Goal: Answer question/provide support: Share knowledge or assist other users

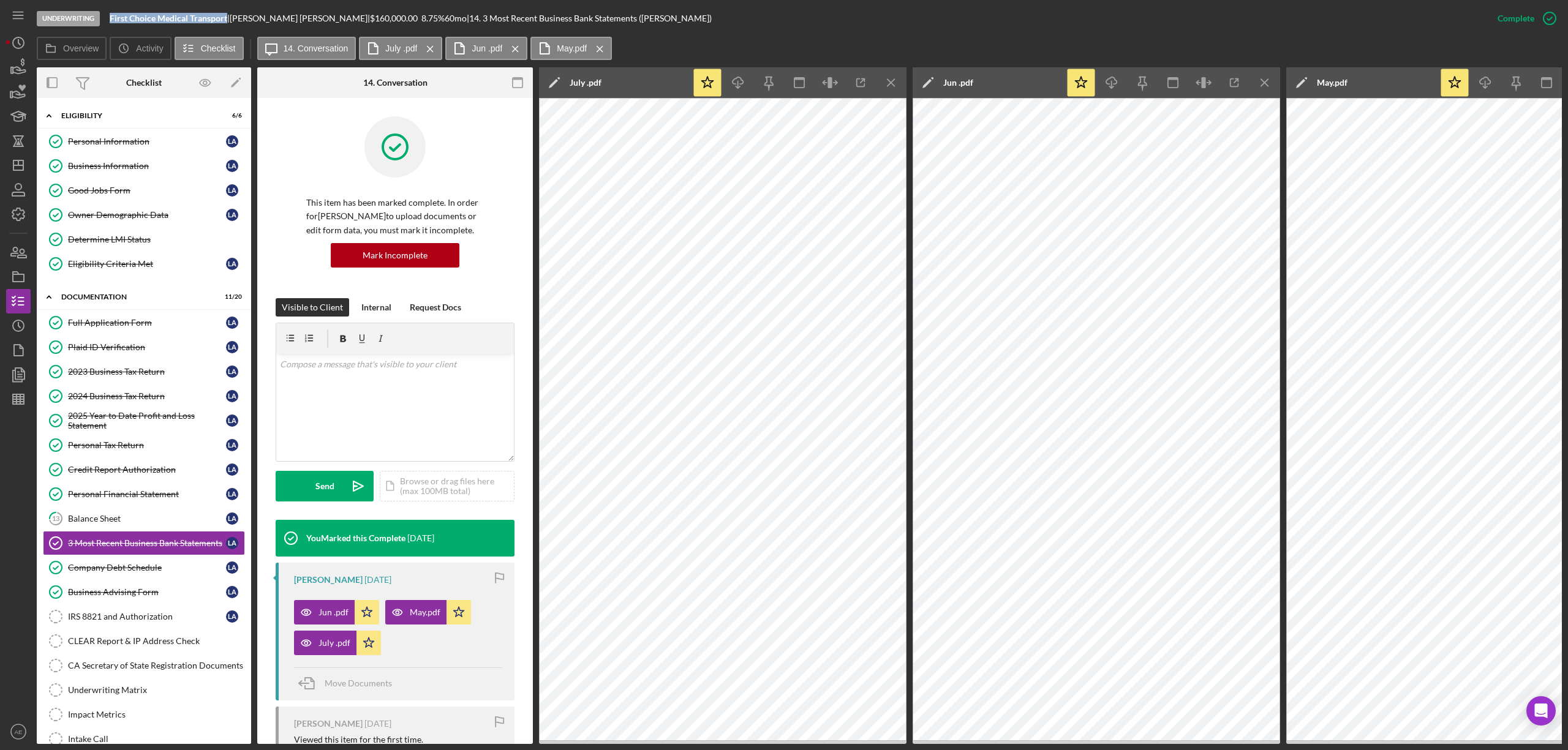
scroll to position [133, 0]
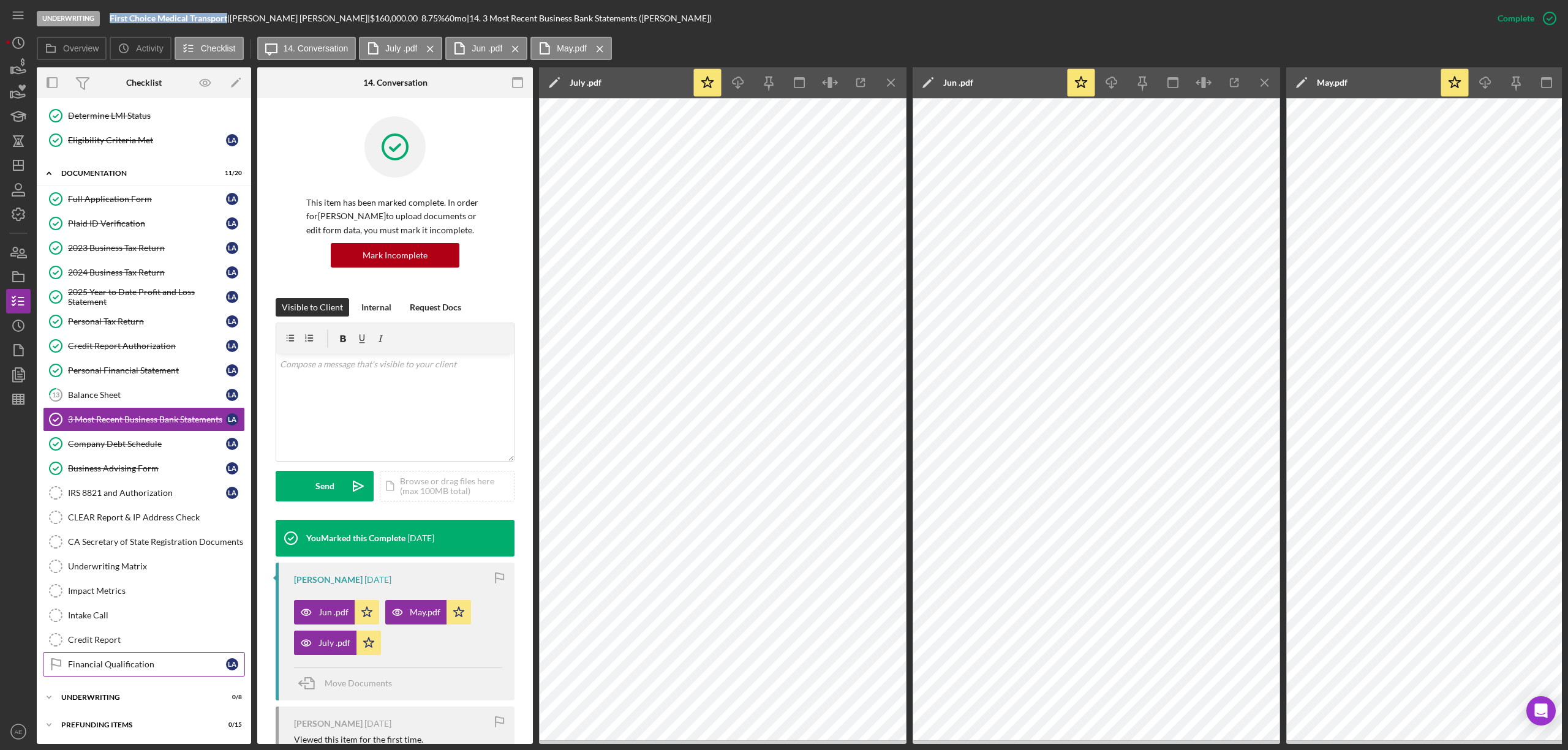
click at [131, 664] on div "Financial Qualification" at bounding box center [147, 664] width 158 height 10
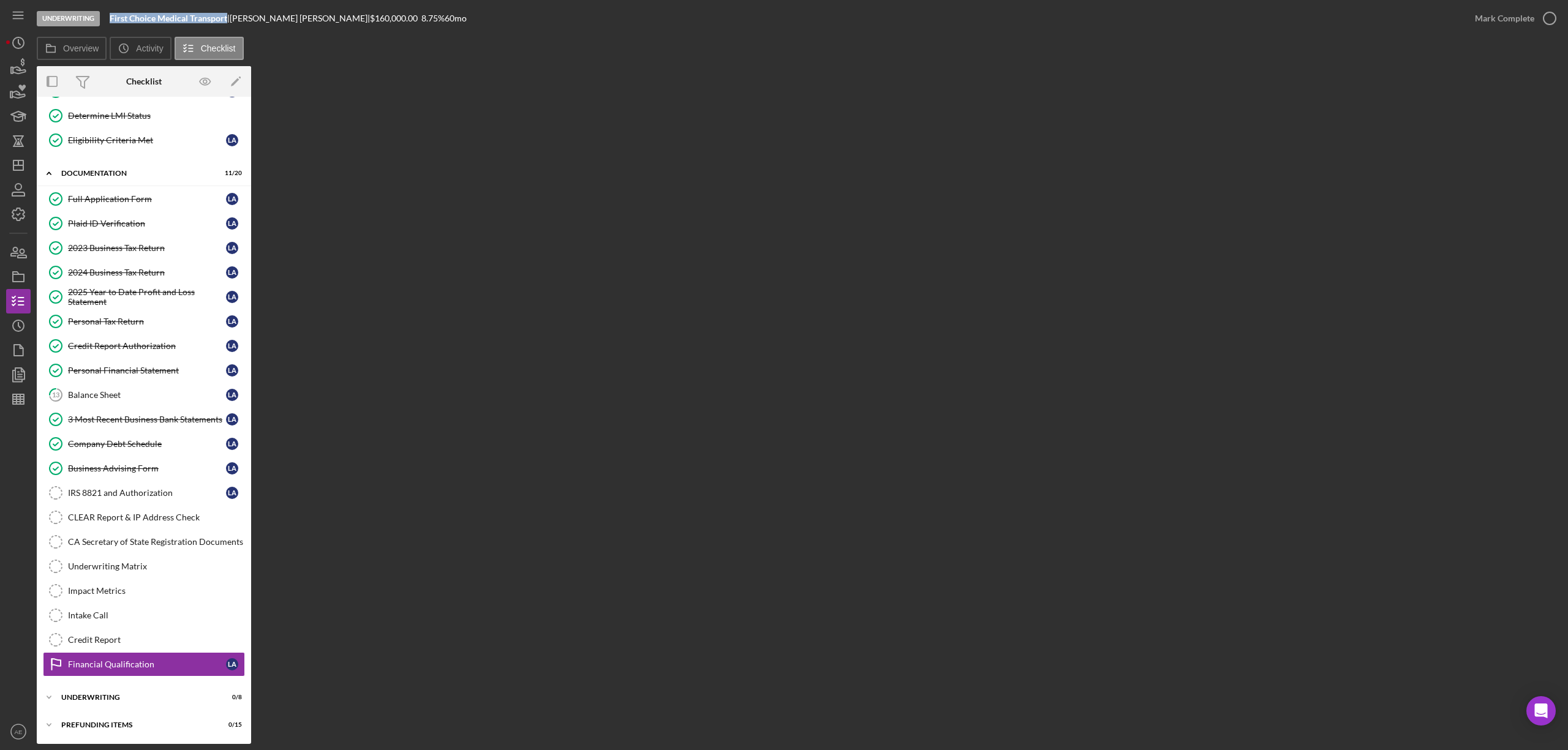
scroll to position [133, 0]
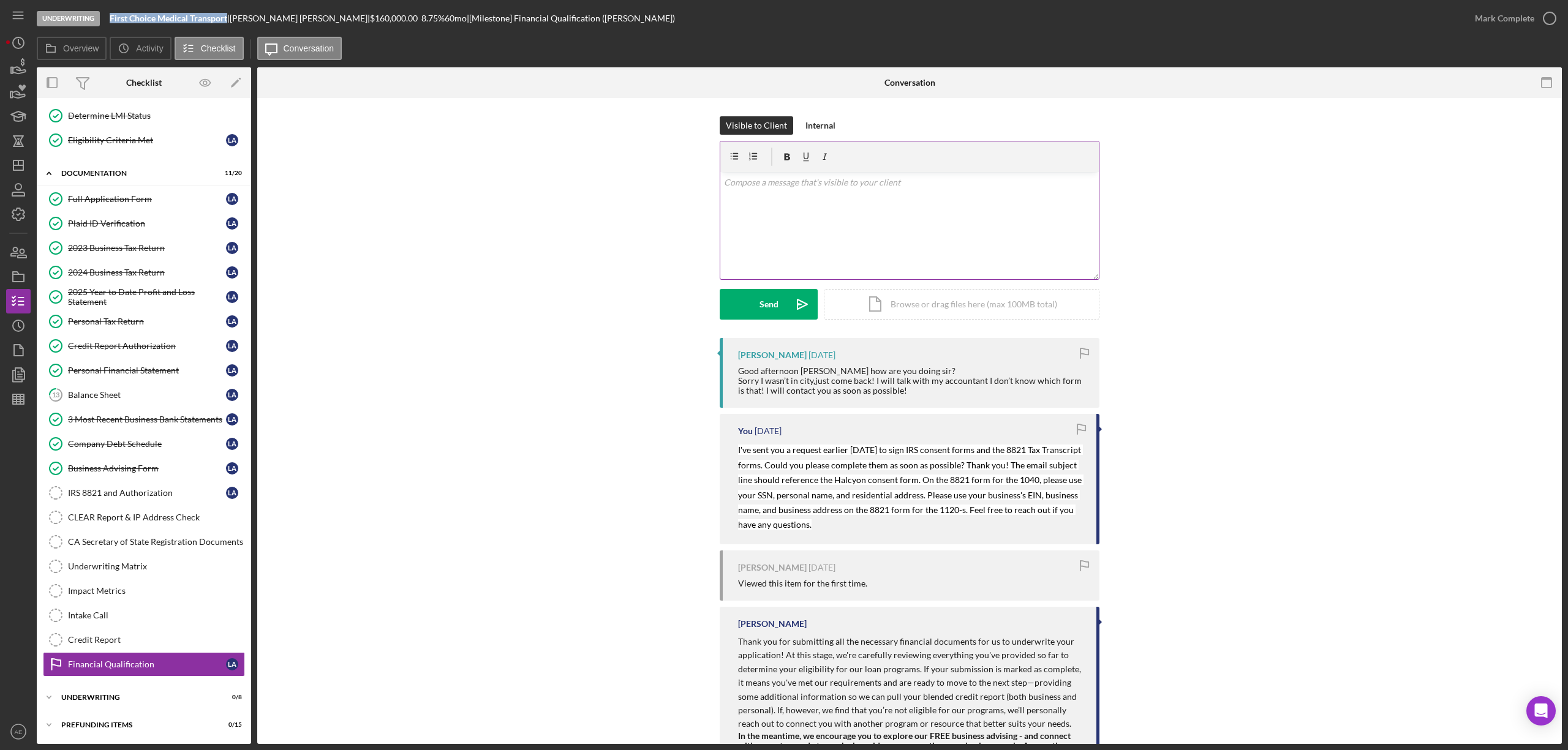
click at [880, 205] on div "v Color teal Color pink Remove color Add row above Add row below Add column bef…" at bounding box center [909, 225] width 378 height 107
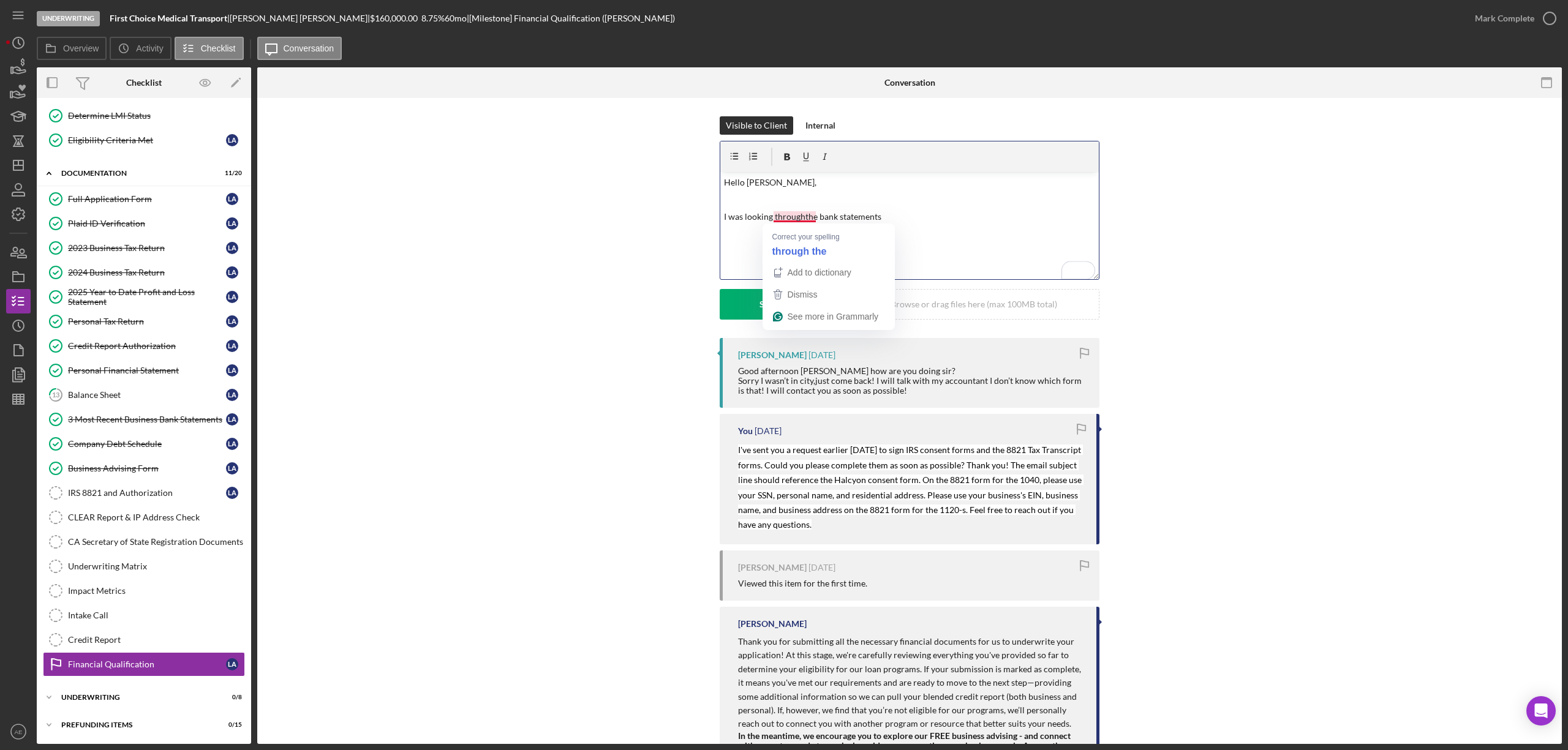
click at [790, 215] on p "I was looking throughthe bank statements" at bounding box center [910, 216] width 372 height 13
click at [889, 213] on p "I was looking through the bank statements" at bounding box center [910, 216] width 372 height 13
click at [884, 220] on p "I was looking through the bank statements and I noticed multiple payments" at bounding box center [910, 216] width 372 height 13
click at [1008, 216] on p "I was looking through the bank statements, and I noticed multiple payments" at bounding box center [910, 216] width 372 height 13
click at [1022, 221] on p "I was looking through the bank statements, and I noticed multiple payments whic…" at bounding box center [910, 224] width 372 height 28
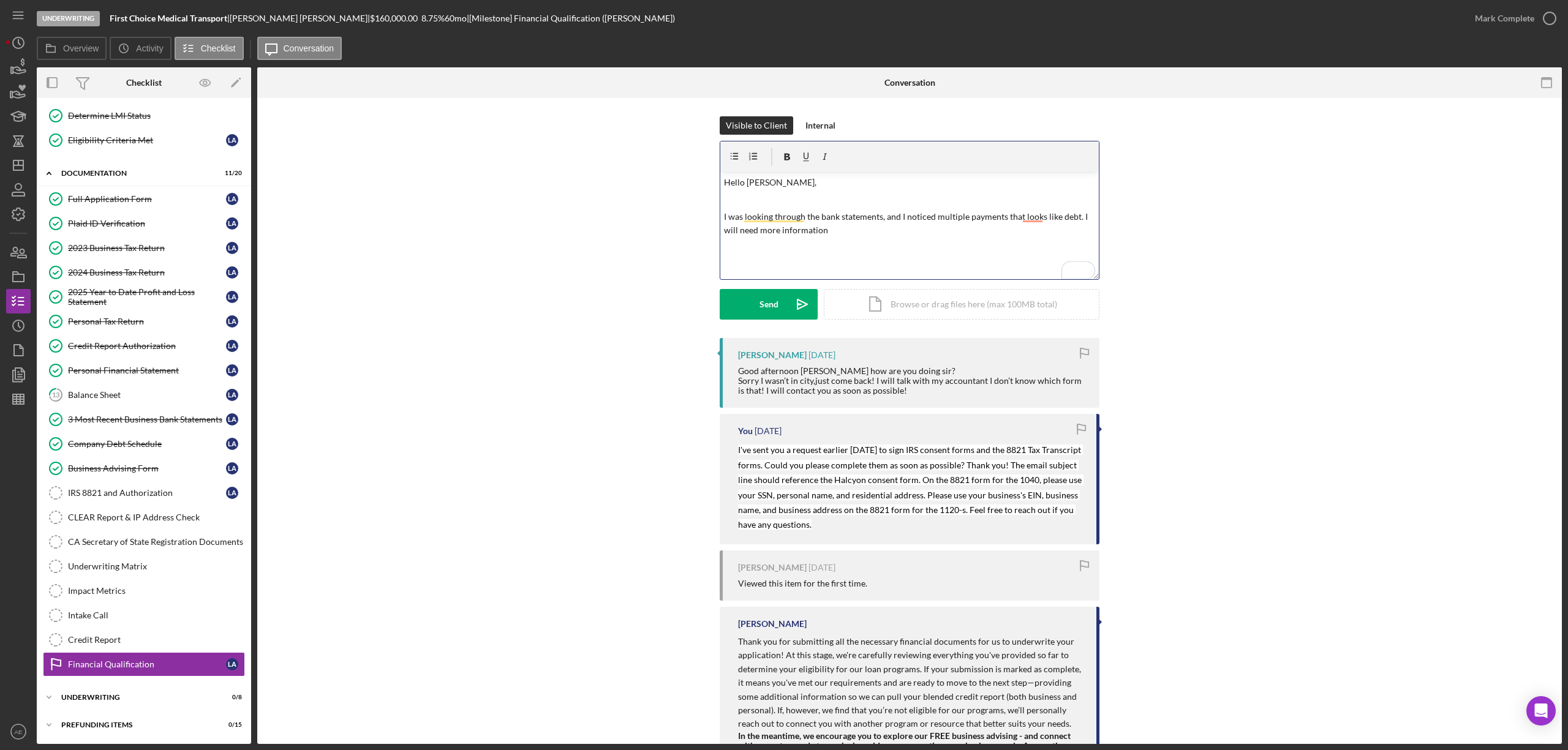
click at [1039, 218] on p "I was looking through the bank statements, and I noticed multiple payments that…" at bounding box center [910, 224] width 372 height 28
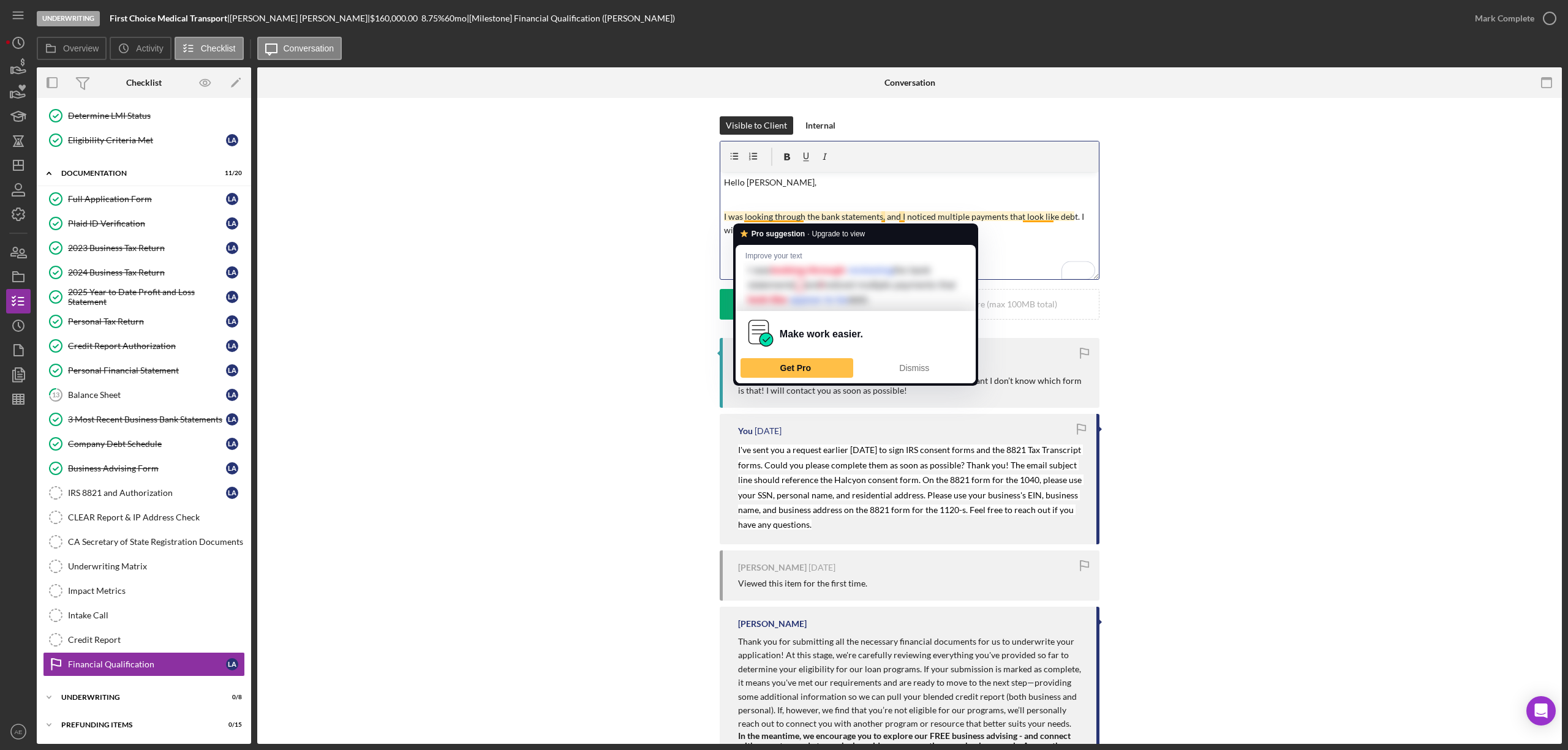
click at [922, 355] on div "Make work easier." at bounding box center [855, 334] width 230 height 46
click at [915, 365] on span "Dismiss" at bounding box center [914, 368] width 30 height 10
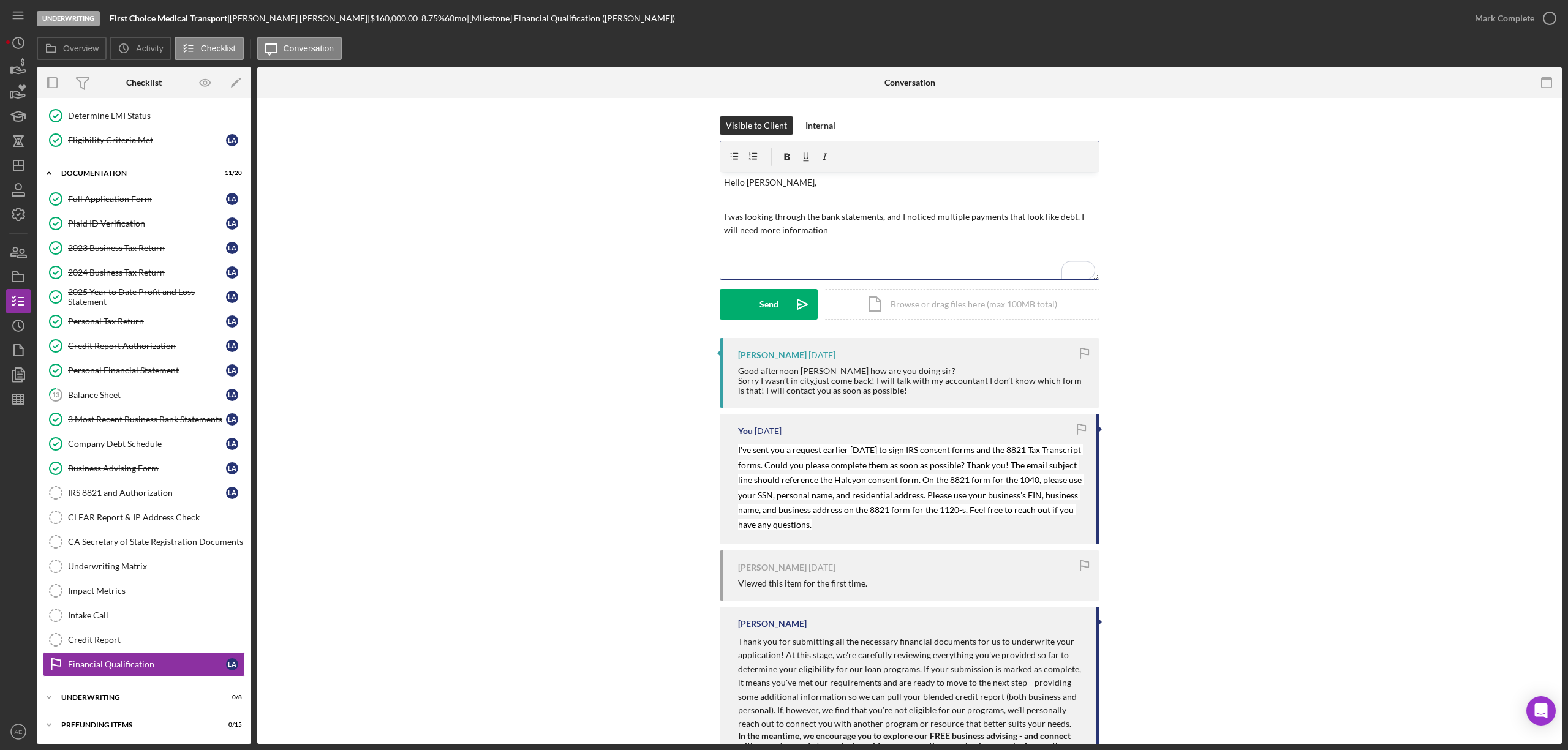
click at [846, 232] on p "I was looking through the bank statements, and I noticed multiple payments that…" at bounding box center [910, 224] width 372 height 28
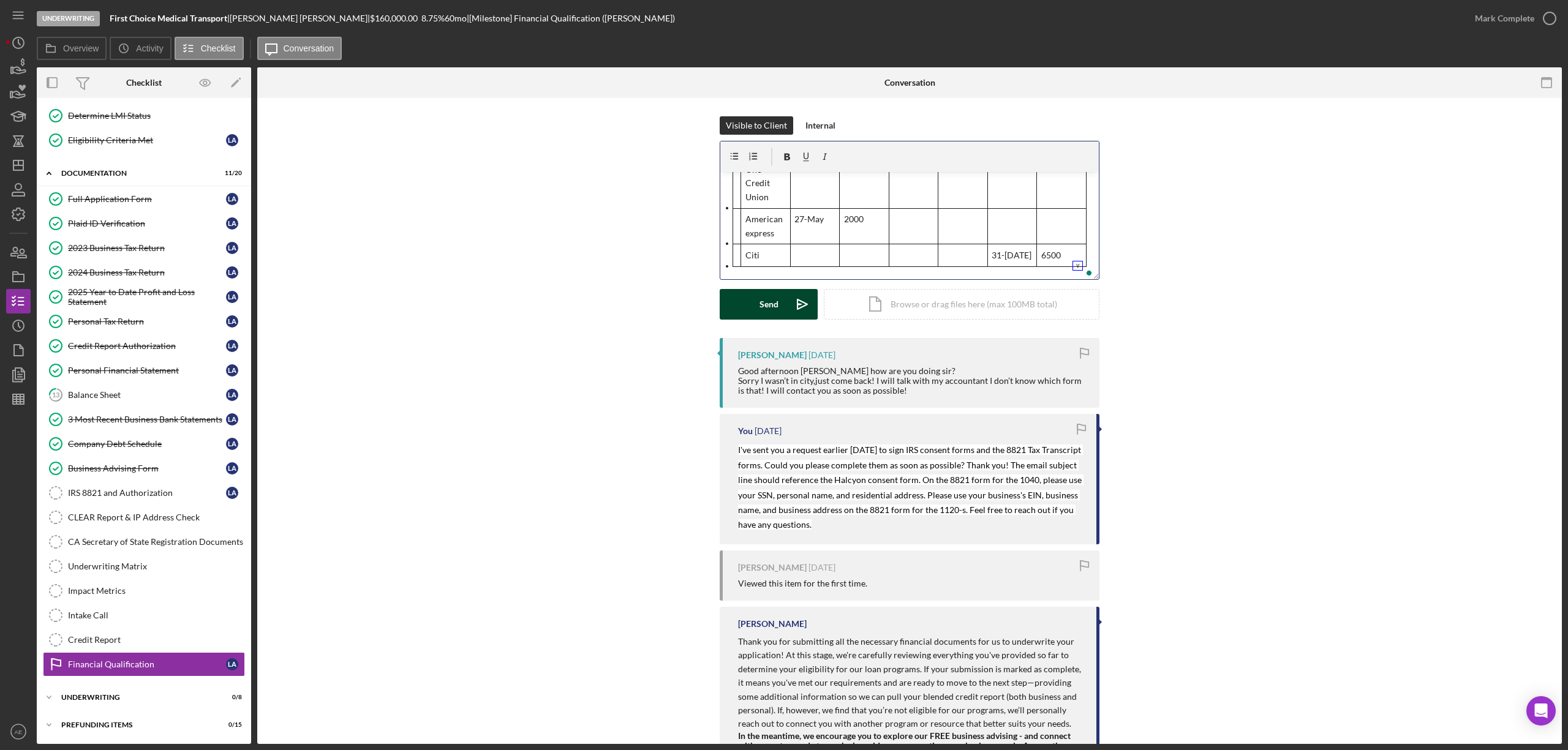
click at [780, 300] on button "Send Icon/icon-invite-send" at bounding box center [768, 304] width 98 height 31
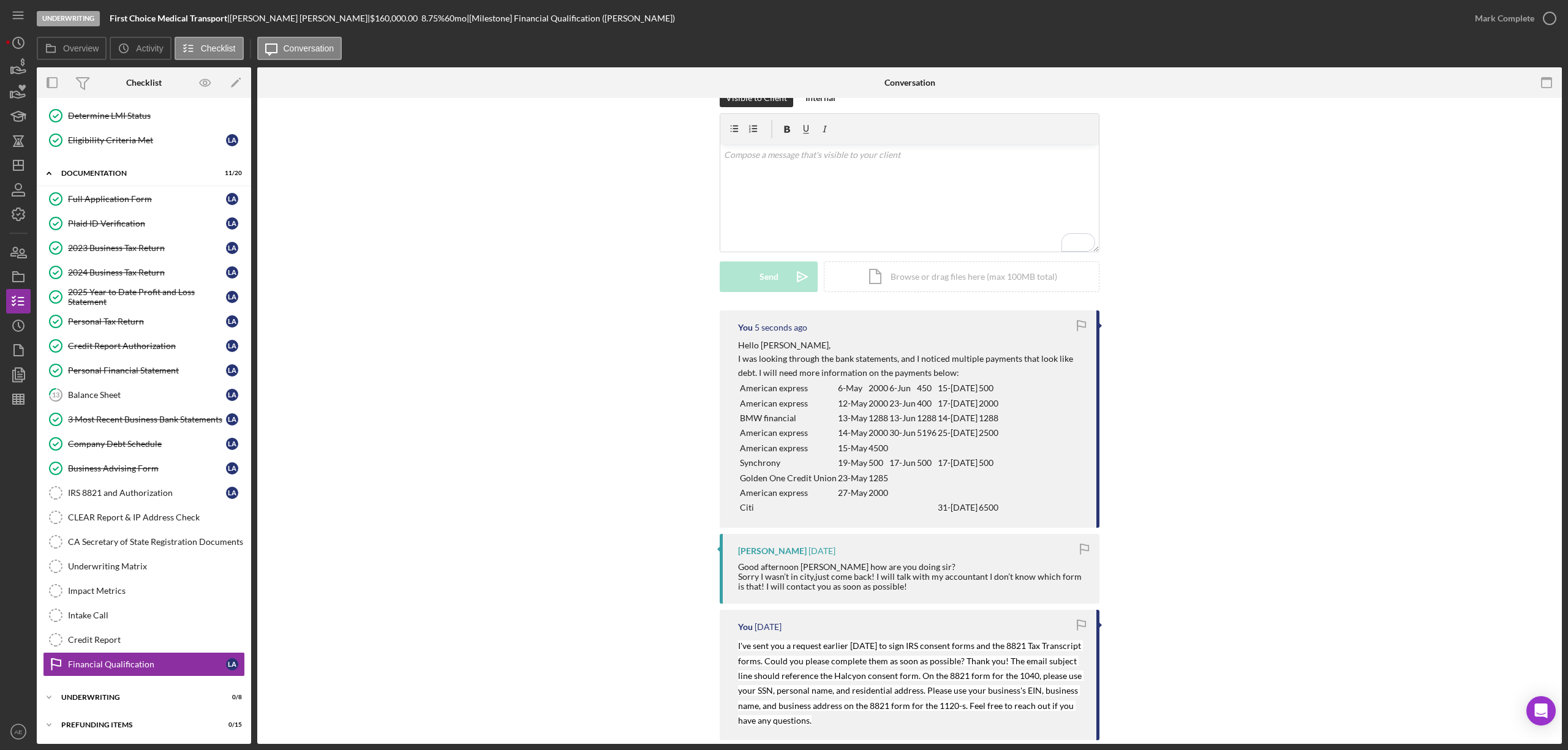
scroll to position [0, 0]
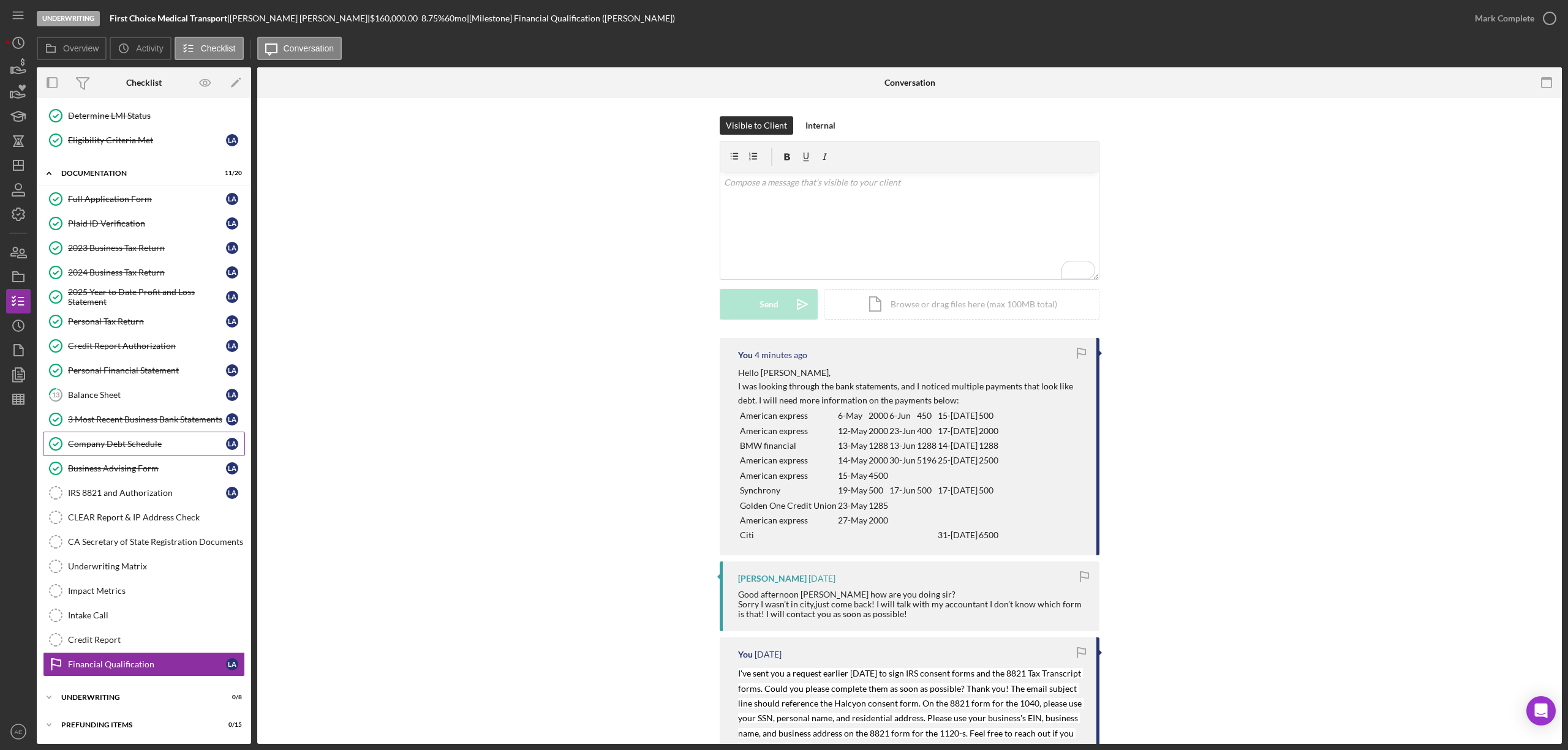
click at [146, 443] on div "Company Debt Schedule" at bounding box center [147, 444] width 158 height 10
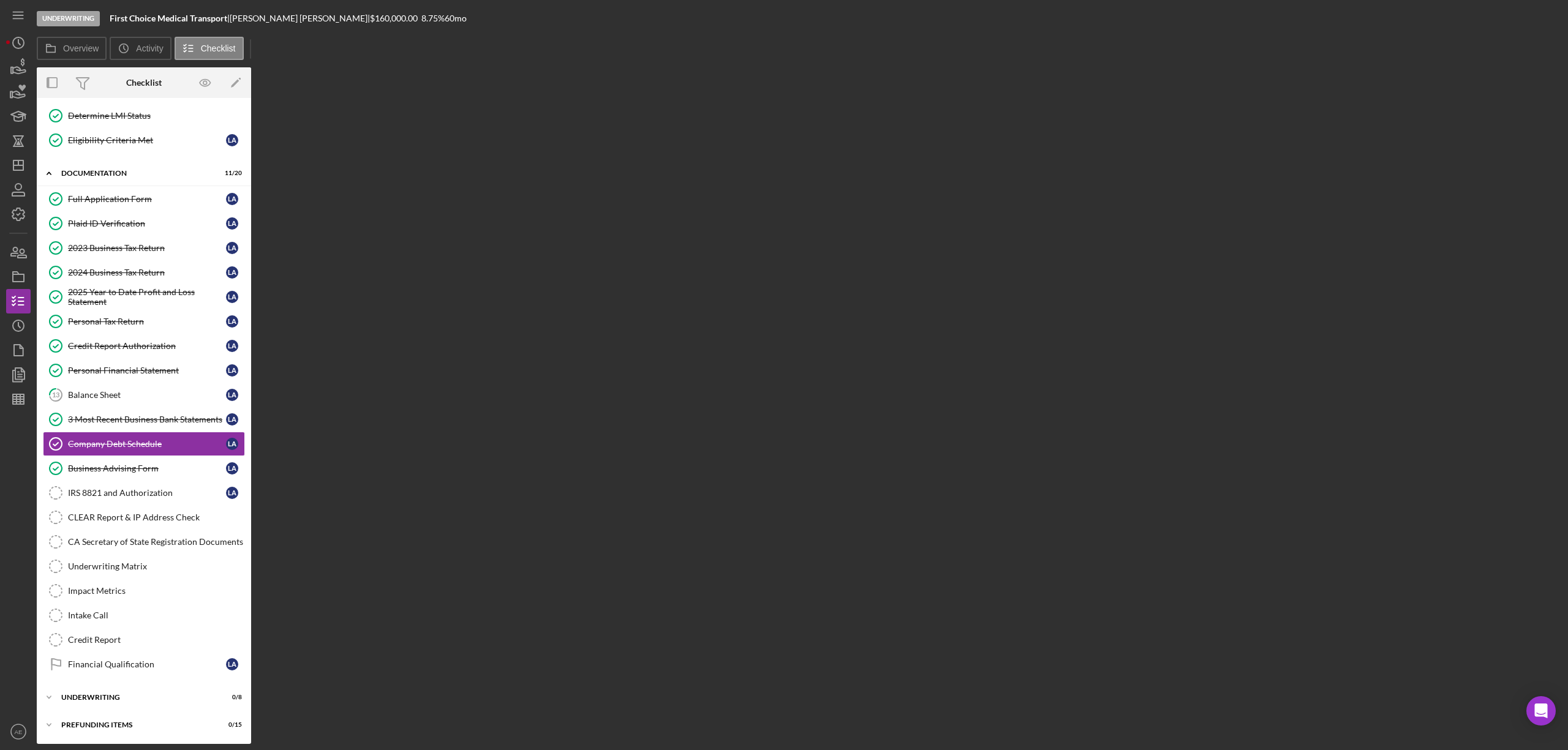
scroll to position [132, 0]
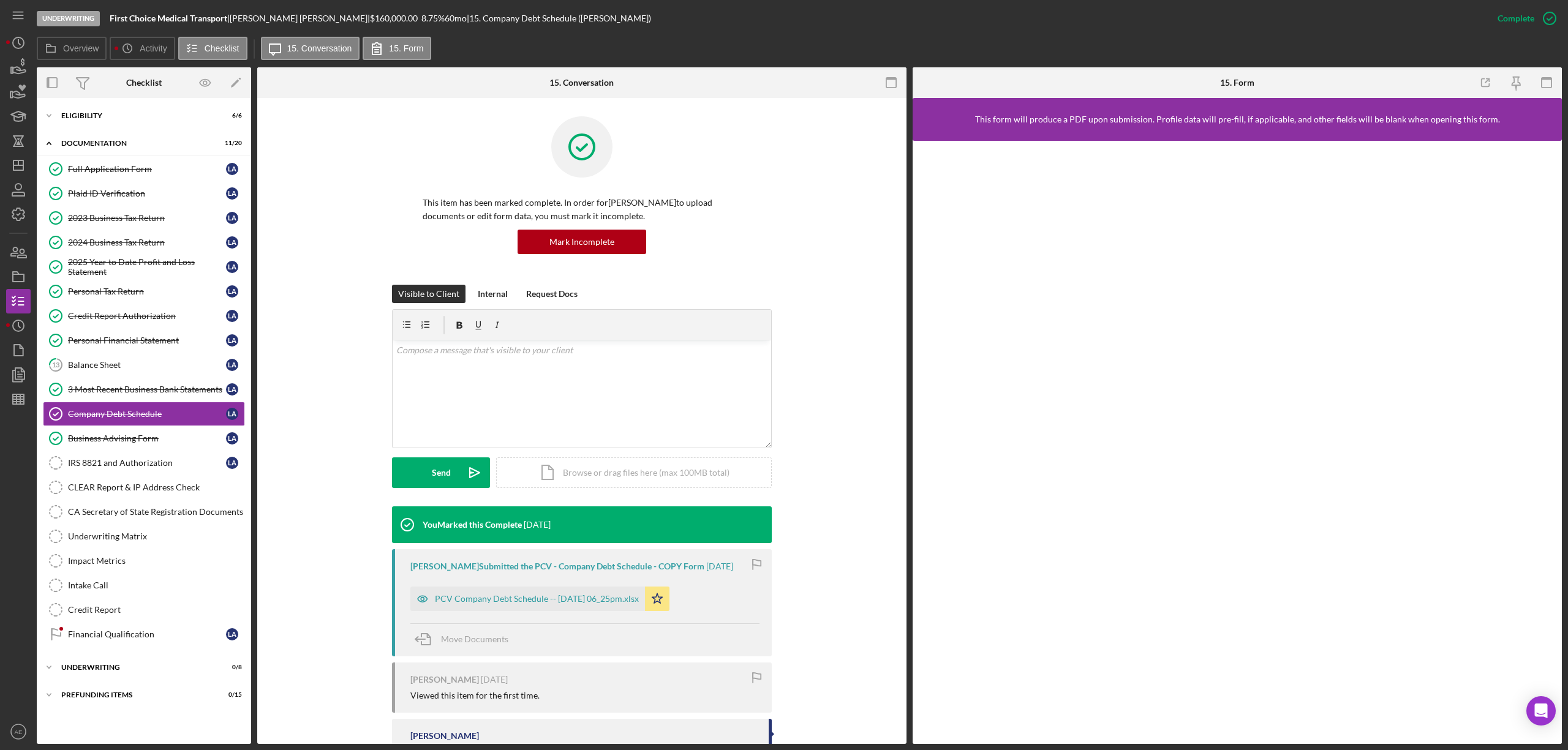
click at [1561, 77] on div at bounding box center [1515, 83] width 92 height 31
click at [1549, 81] on icon "button" at bounding box center [1546, 83] width 28 height 28
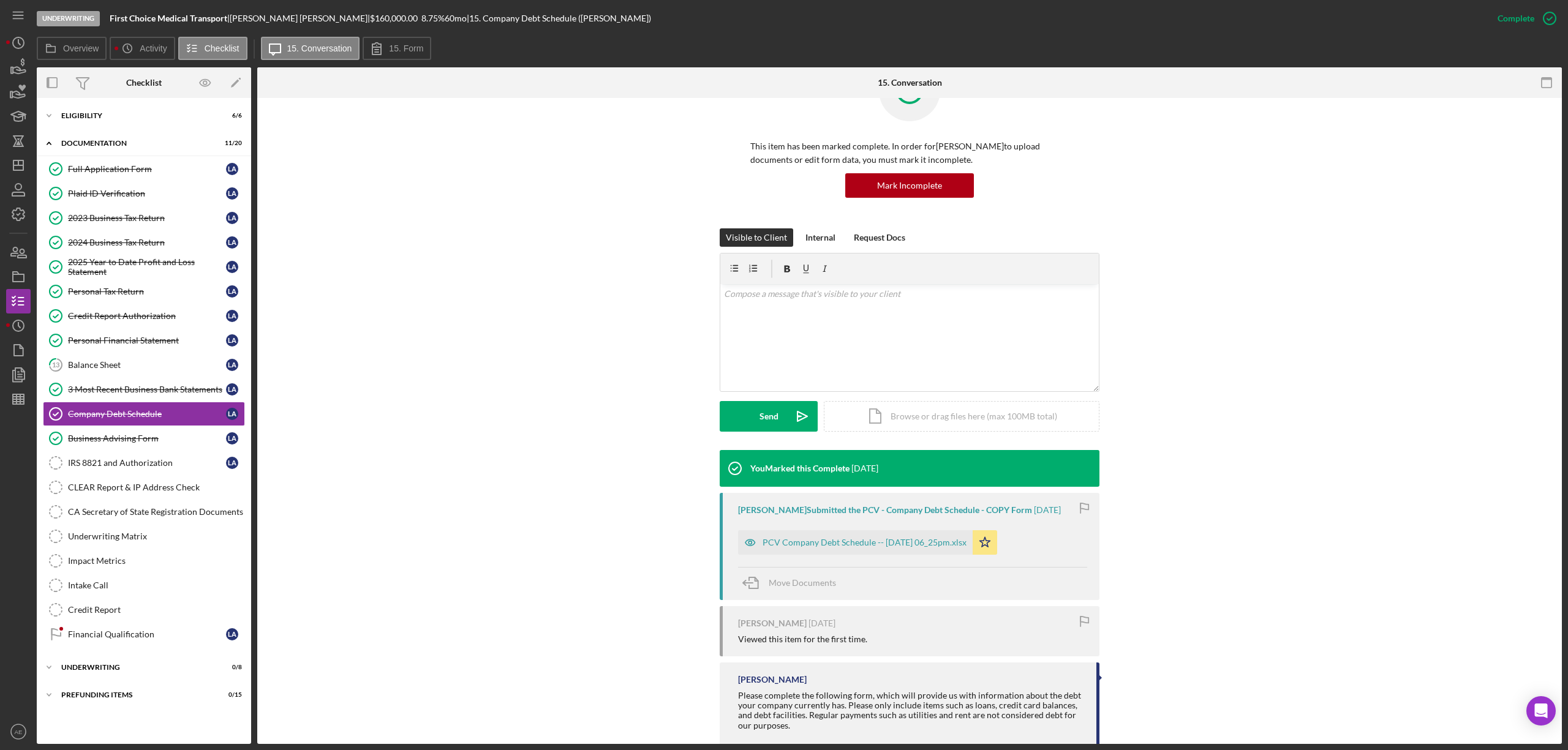
scroll to position [81, 0]
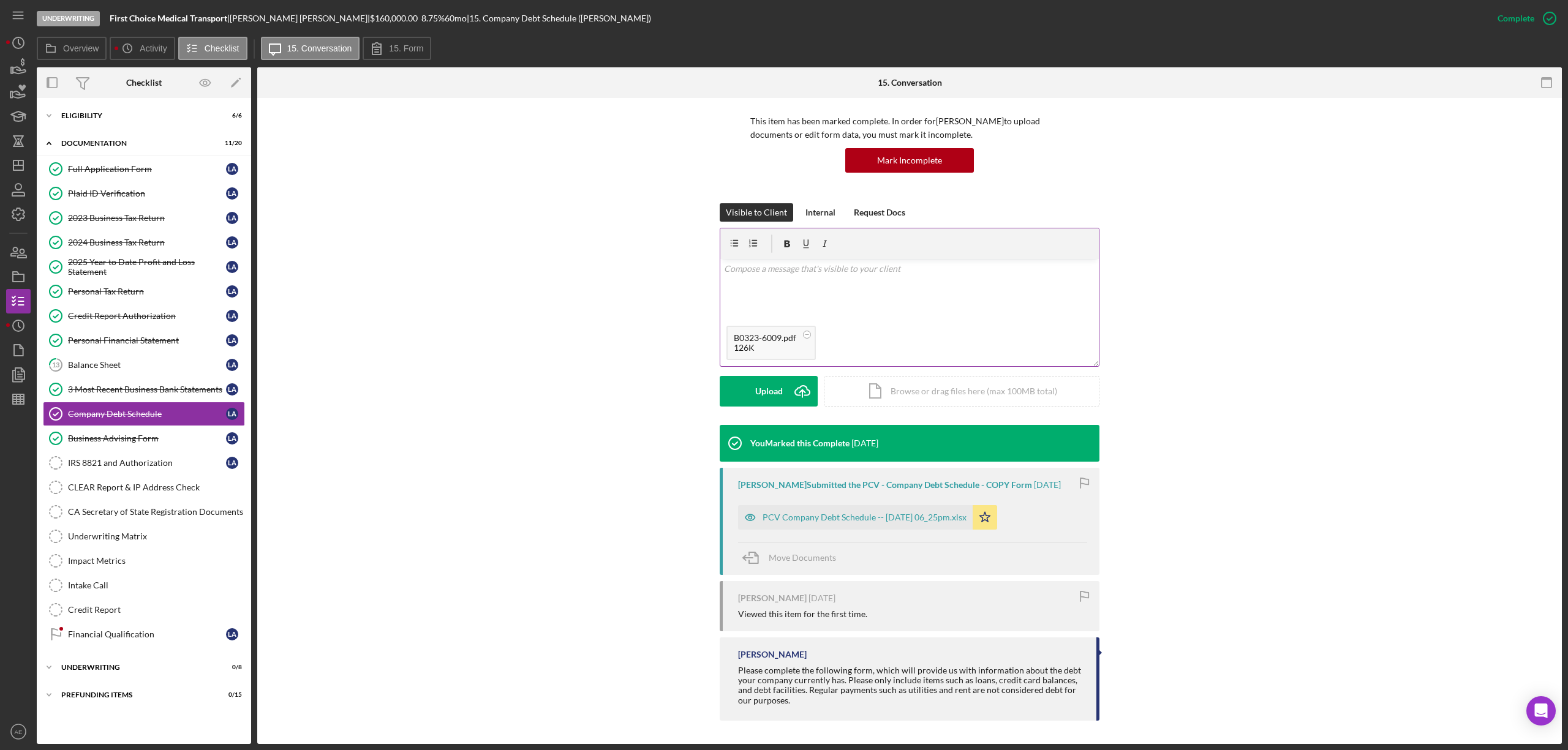
click at [810, 282] on div "v Color teal Color pink Remove color Add row above Add row below Add column bef…" at bounding box center [909, 289] width 378 height 60
click at [760, 315] on p "I noticed an active lien on the CA SOS website filed by the Small Business Admi…" at bounding box center [910, 305] width 372 height 28
click at [866, 310] on p "I noticed an active lien on the CA SOS website filed by the Small Business Admi…" at bounding box center [910, 305] width 372 height 28
click at [870, 314] on p "I noticed an active lien on the CA SOS website filed by the Small Business Admi…" at bounding box center [910, 305] width 372 height 28
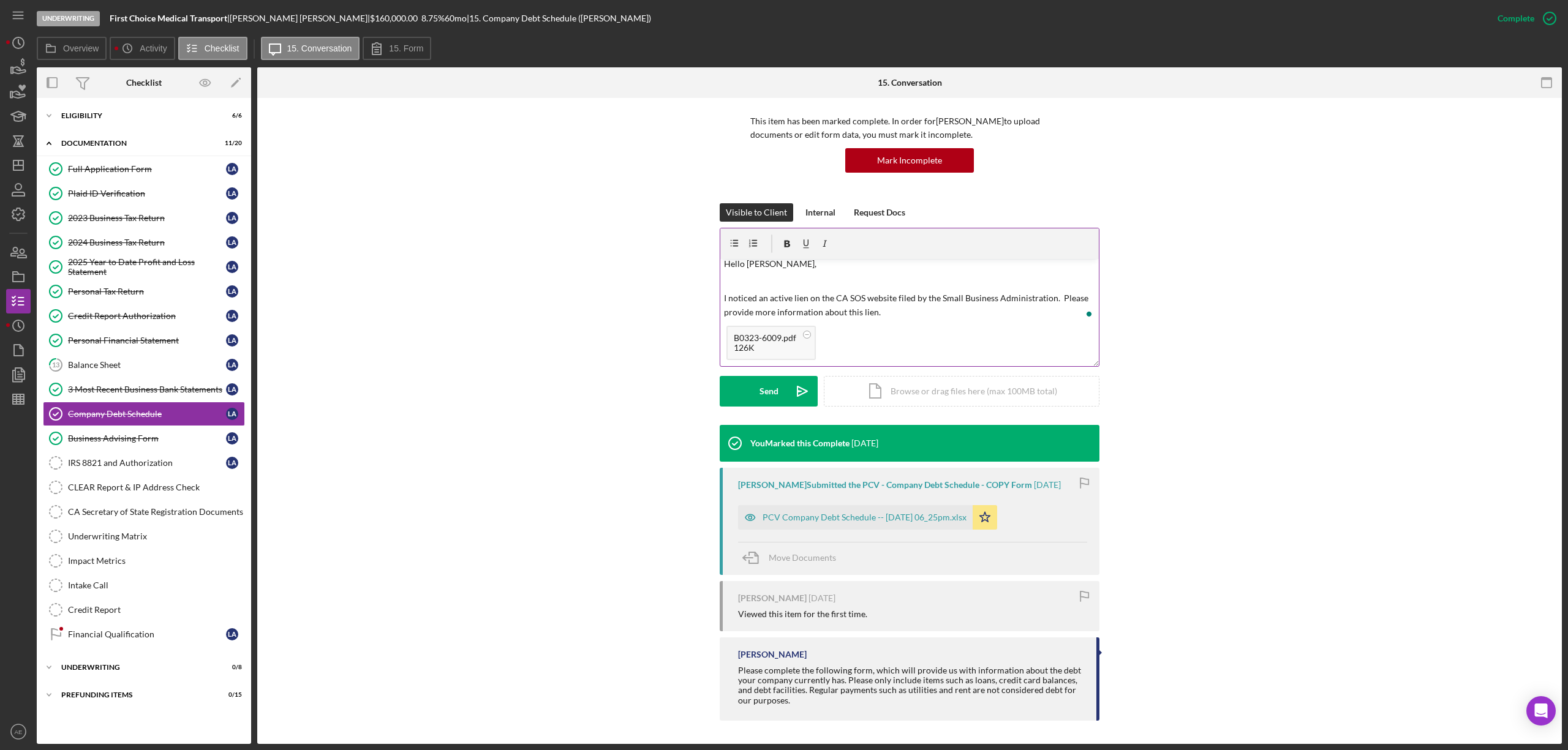
click at [870, 315] on p "I noticed an active lien on the CA SOS website filed by the Small Business Admi…" at bounding box center [910, 305] width 372 height 28
drag, startPoint x: 1054, startPoint y: 297, endPoint x: 1078, endPoint y: 296, distance: 24.0
click at [1078, 296] on p "I noticed an active lien on the CA SOS website filed by the Small Business Admi…" at bounding box center [910, 305] width 372 height 28
click at [1060, 302] on p "I noticed an active lien on the CA SOS website filed by the Small Business Admi…" at bounding box center [910, 305] width 372 height 28
click at [1061, 294] on p "I noticed an active lien on the CA SOS website filed by the Small Business Admi…" at bounding box center [910, 305] width 372 height 28
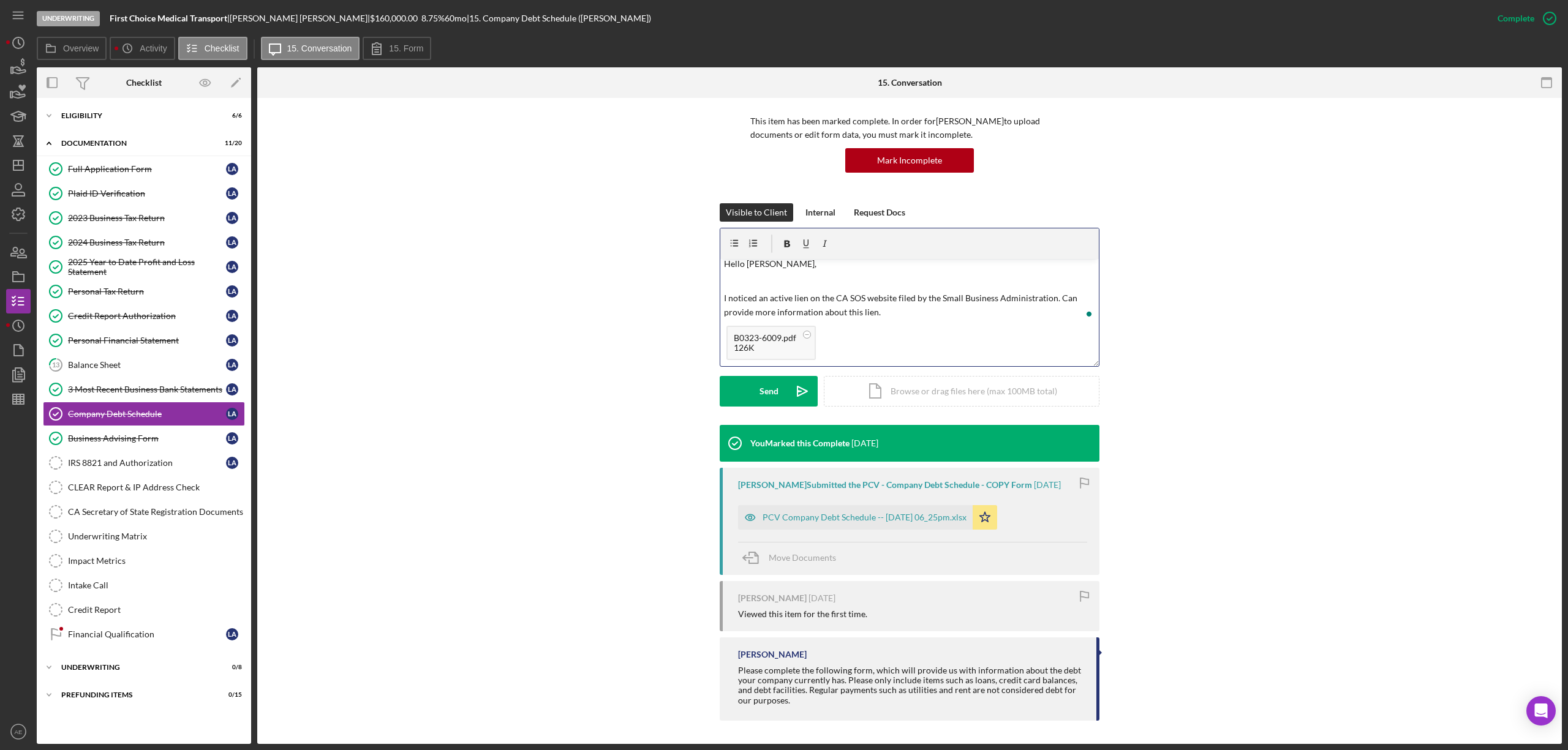
click at [1067, 297] on p "I noticed an active lien on the CA SOS website filed by the Small Business Admi…" at bounding box center [910, 305] width 372 height 28
click at [874, 314] on p "I noticed an active lien on the CA SOS website filed by the Small Business Admi…" at bounding box center [910, 305] width 372 height 28
click at [738, 311] on p "I noticed an active lien on the CA SOS website filed by the Small Business Admi…" at bounding box center [910, 305] width 372 height 28
click at [748, 393] on button "Send Icon/icon-invite-send" at bounding box center [768, 391] width 98 height 31
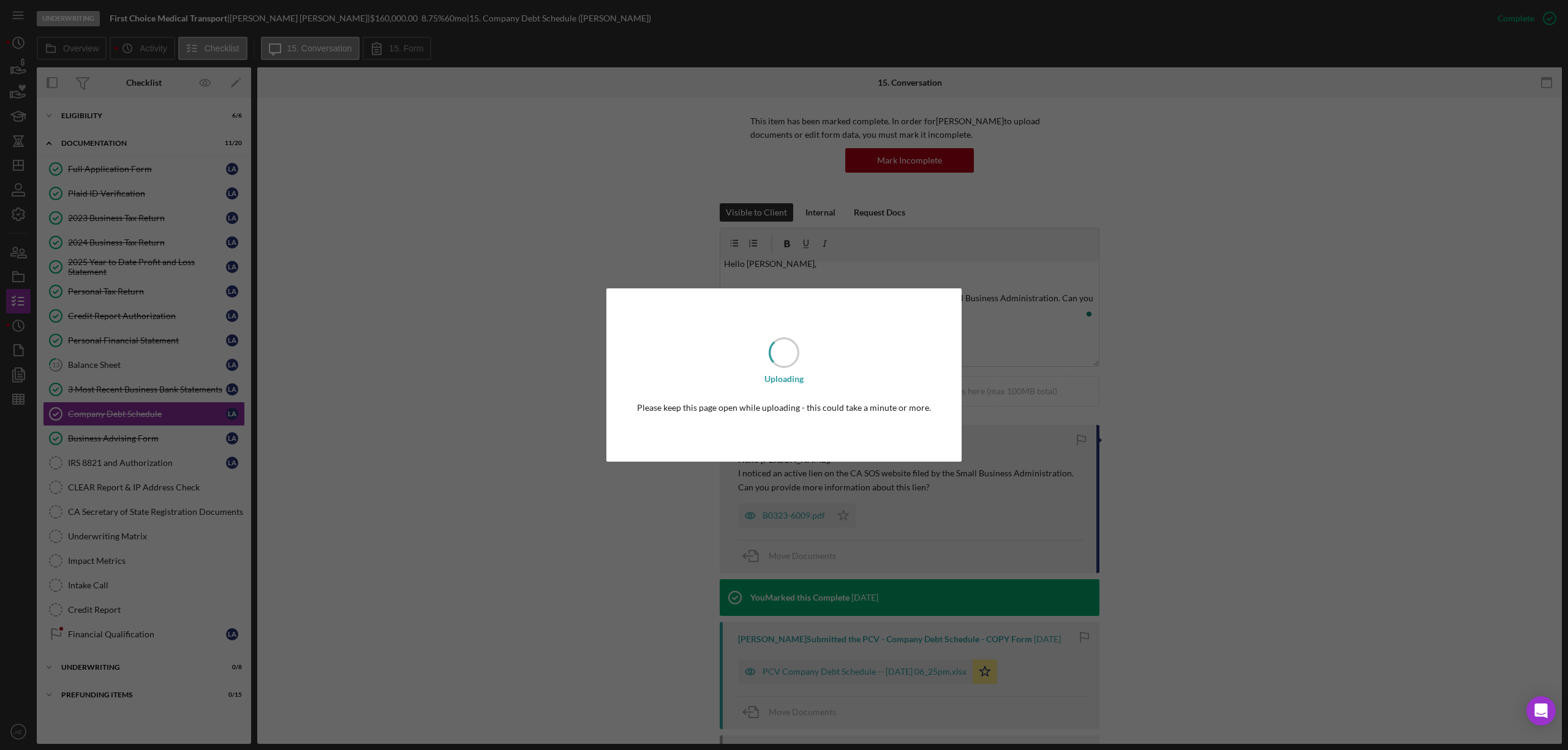
scroll to position [0, 0]
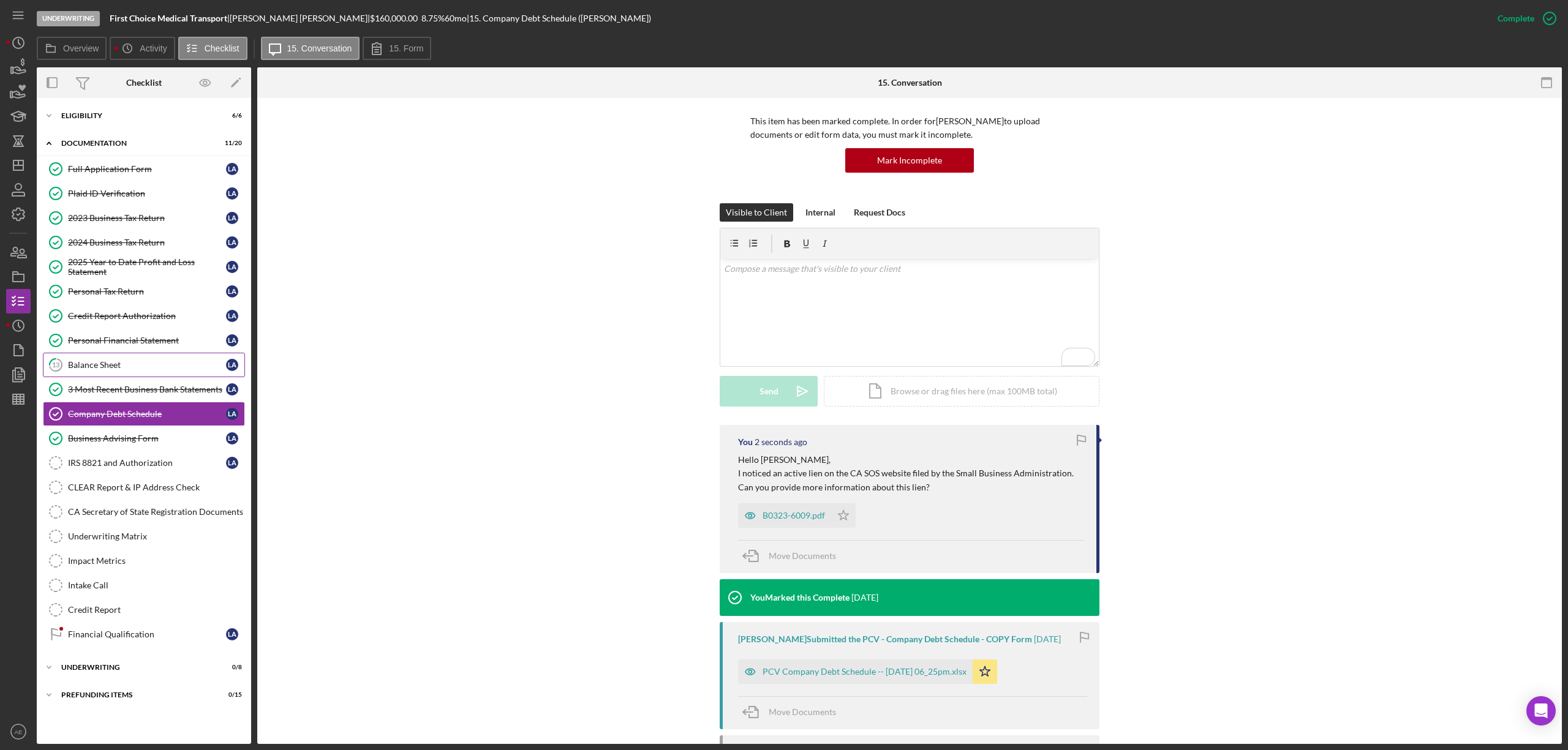
click at [129, 363] on div "Balance Sheet" at bounding box center [147, 365] width 158 height 10
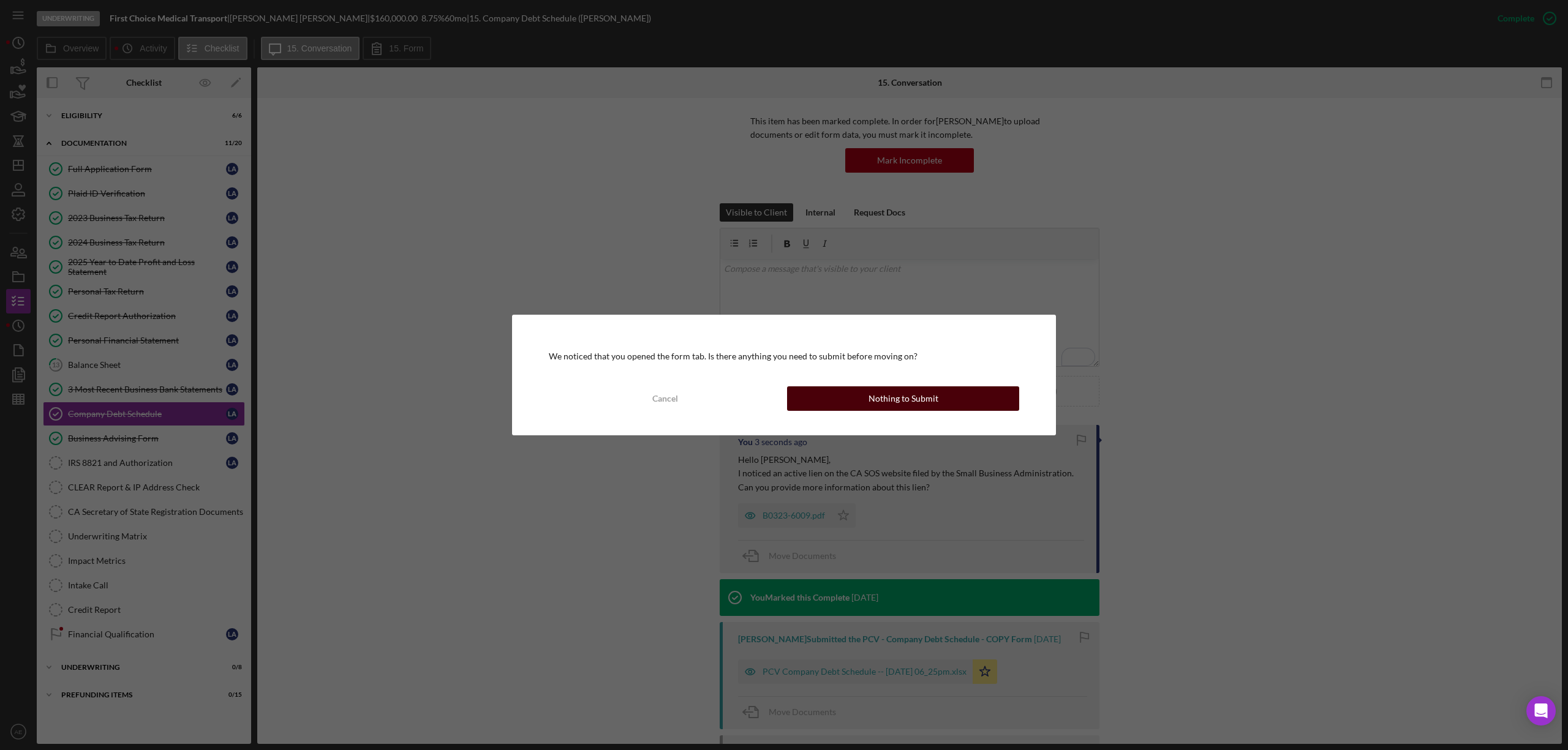
click at [880, 397] on div "Nothing to Submit" at bounding box center [903, 399] width 70 height 25
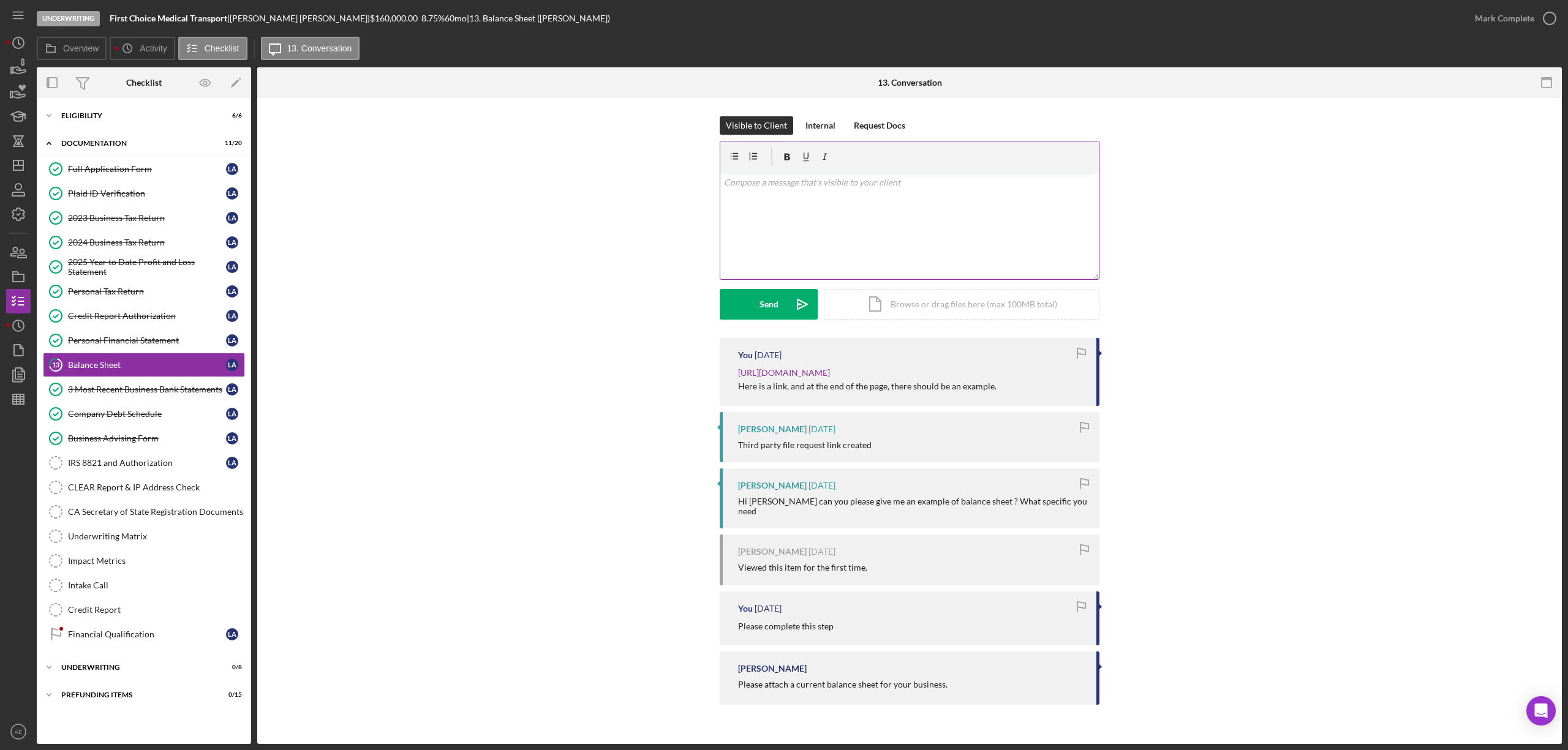
click at [775, 241] on div "v Color teal Color pink Remove color Add row above Add row below Add column bef…" at bounding box center [909, 225] width 378 height 107
click at [790, 315] on icon "Icon/icon-invite-send" at bounding box center [802, 304] width 31 height 31
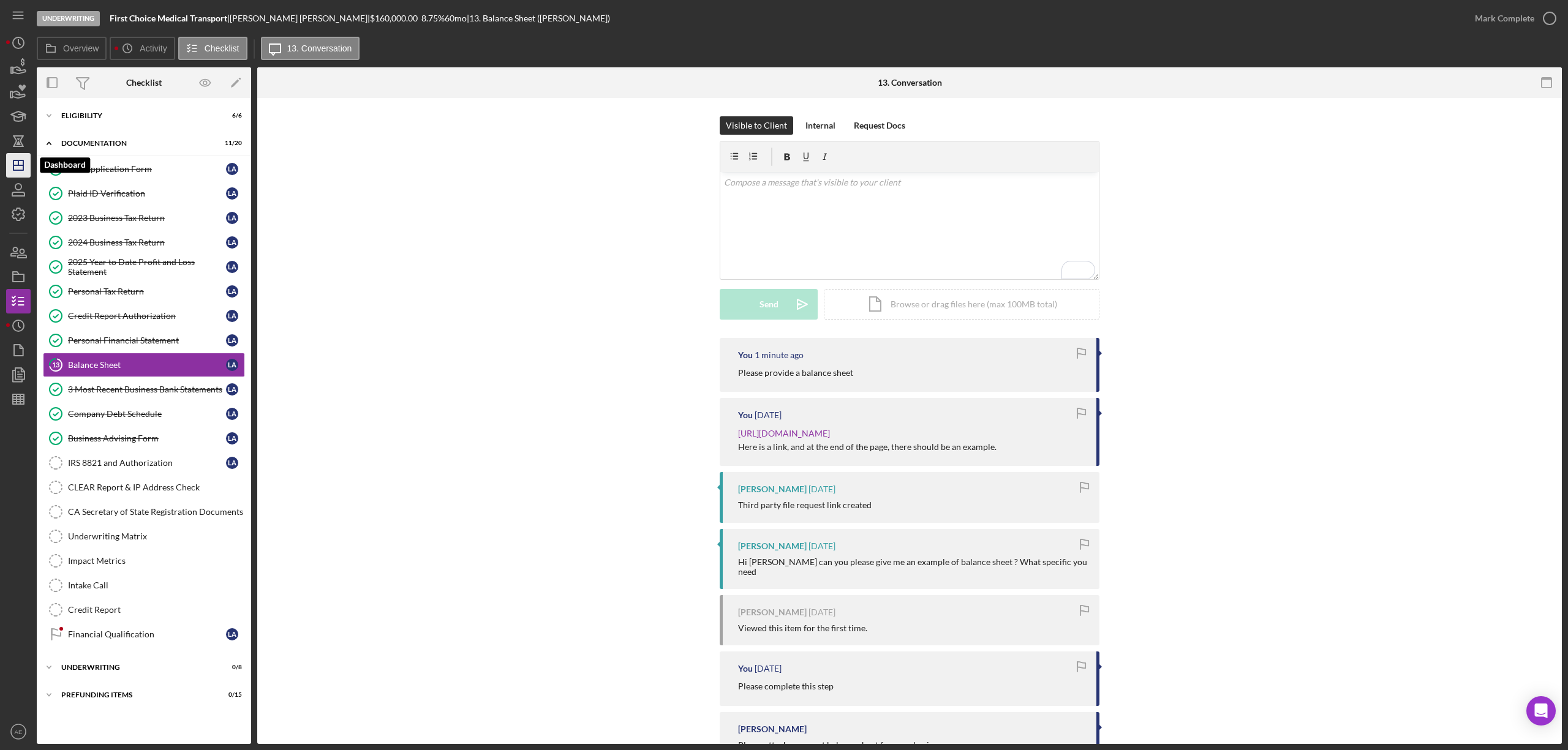
click at [22, 167] on icon "Icon/Dashboard" at bounding box center [19, 166] width 31 height 31
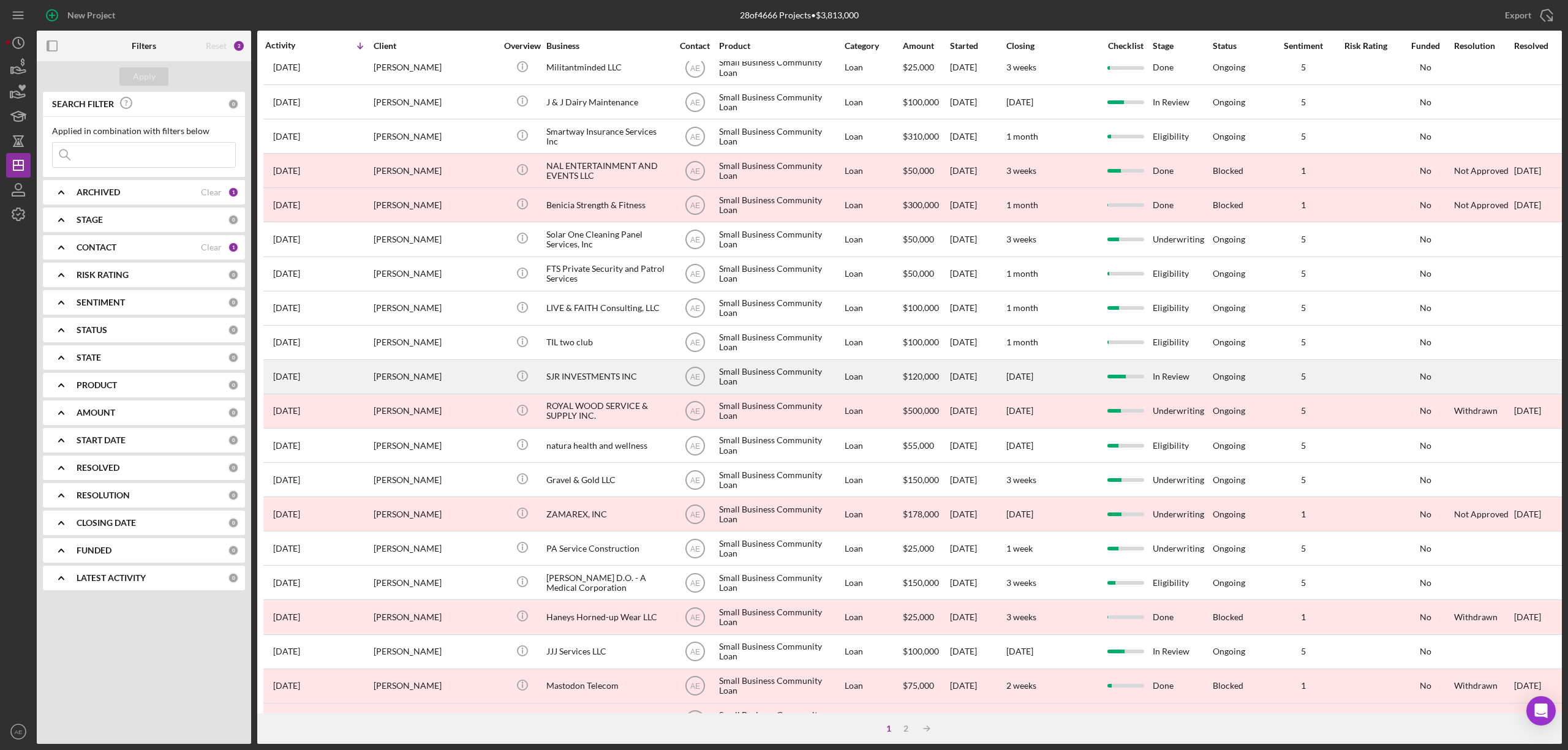
scroll to position [224, 0]
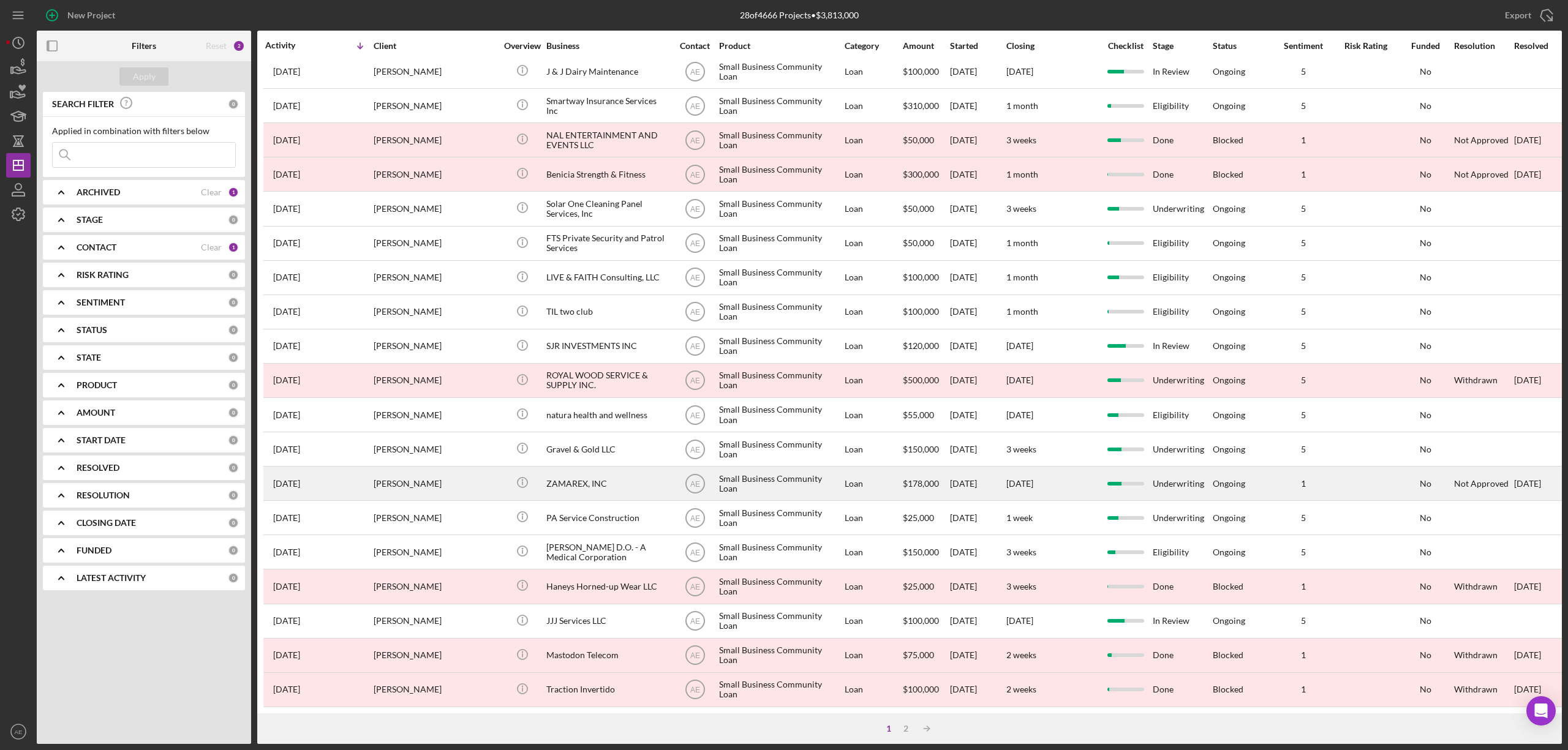
click at [621, 481] on div "ZAMAREX, INC" at bounding box center [608, 483] width 122 height 33
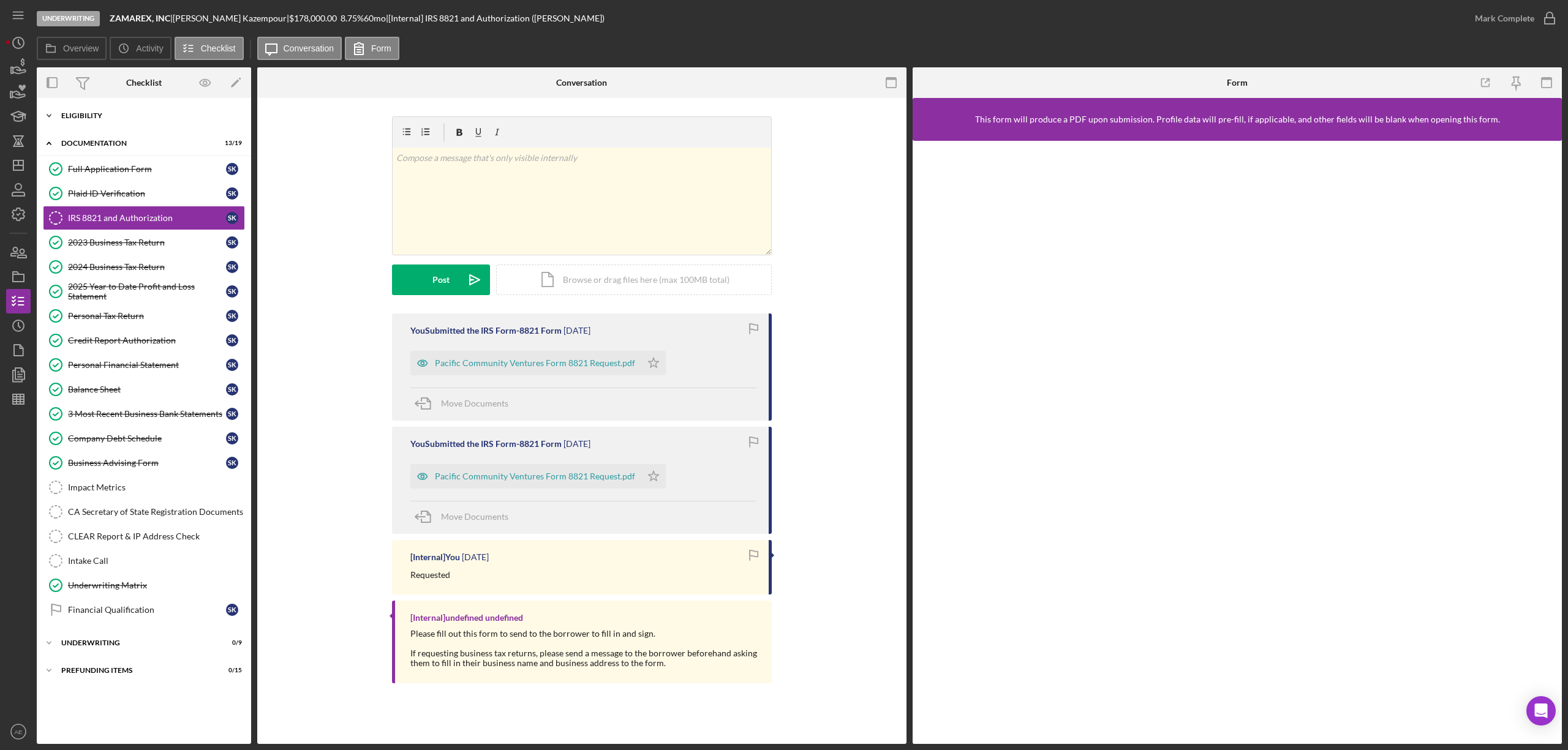
click at [121, 119] on div "Eligibility" at bounding box center [148, 115] width 174 height 7
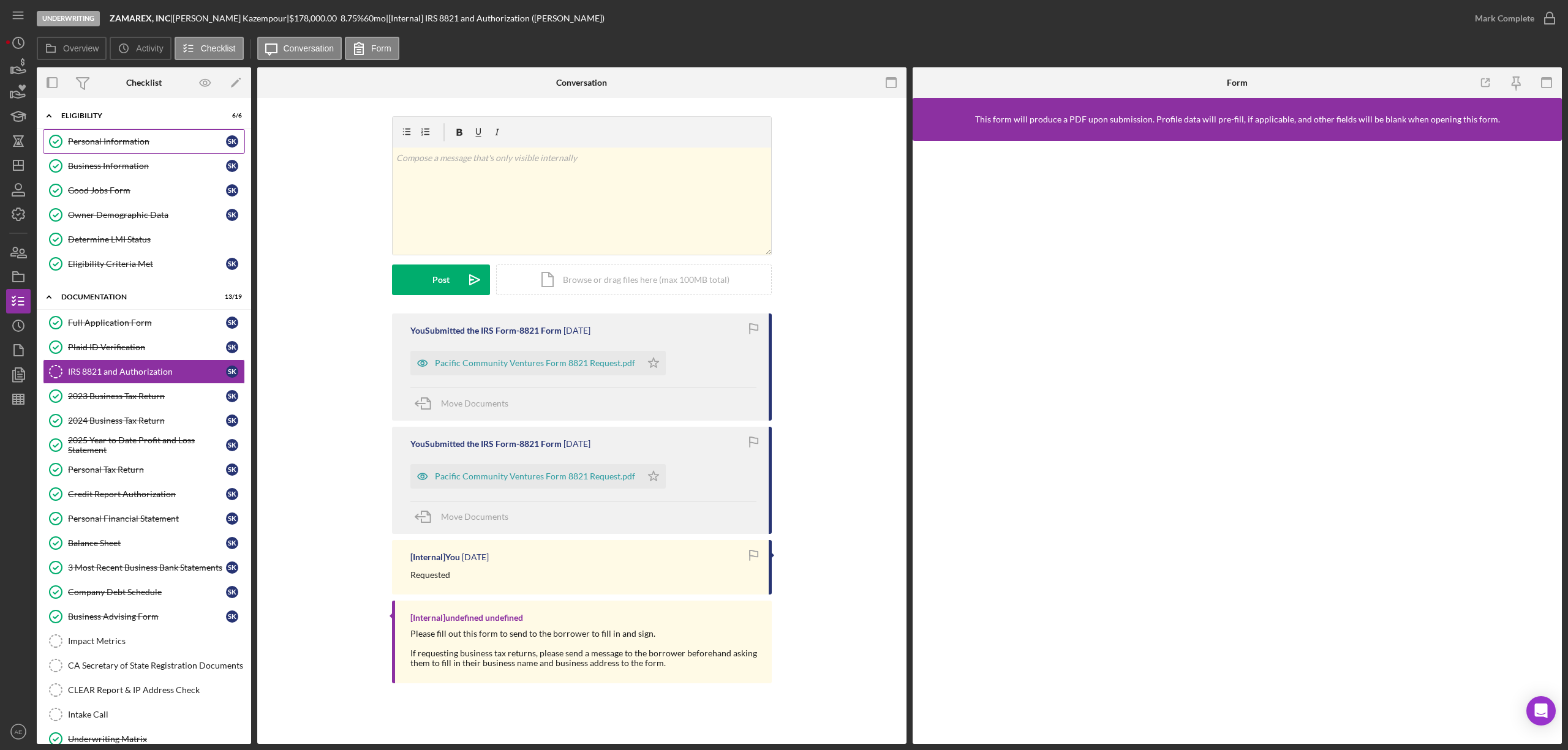
click at [121, 147] on link "Personal Information Personal Information S K" at bounding box center [143, 142] width 202 height 25
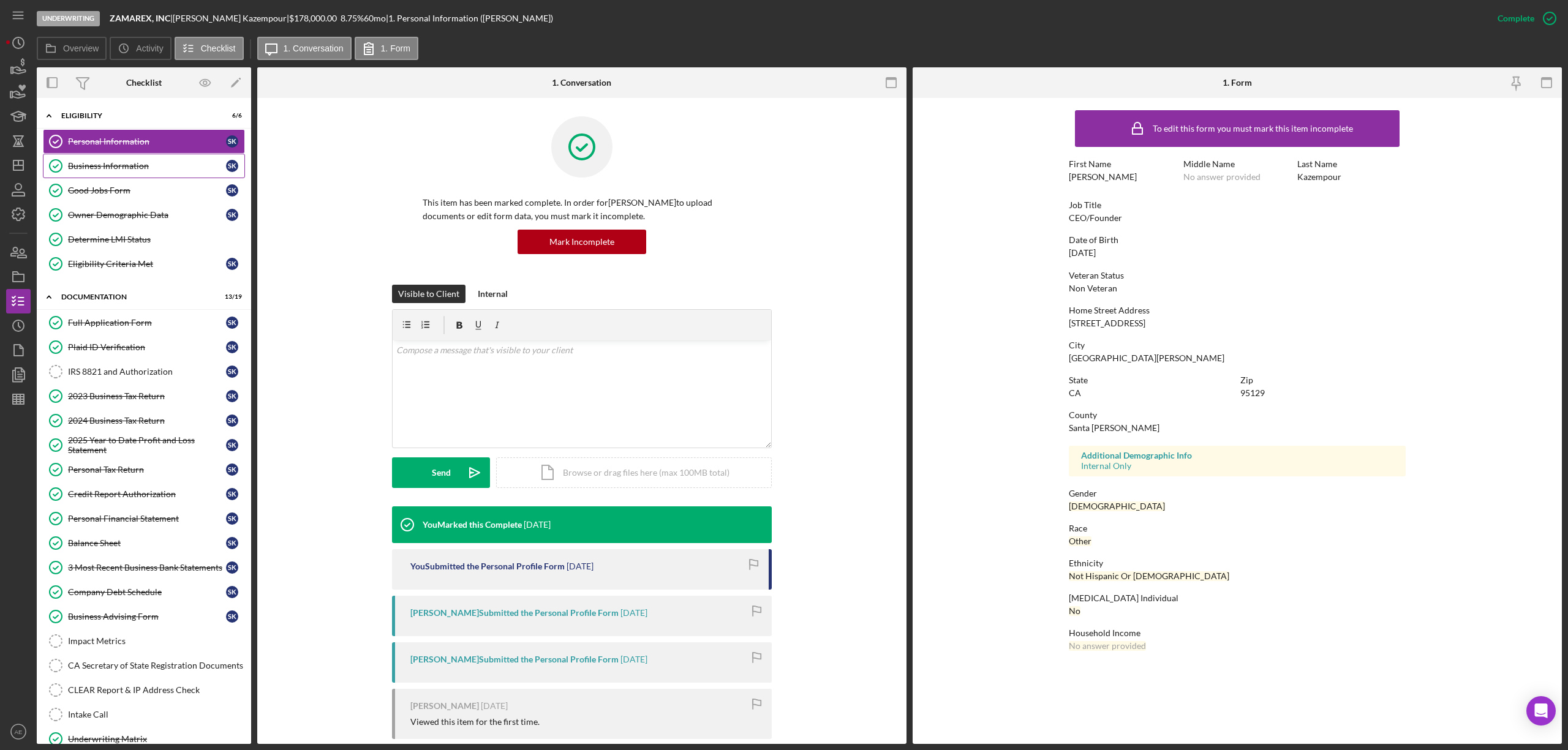
click at [129, 168] on div "Business Information" at bounding box center [147, 166] width 158 height 10
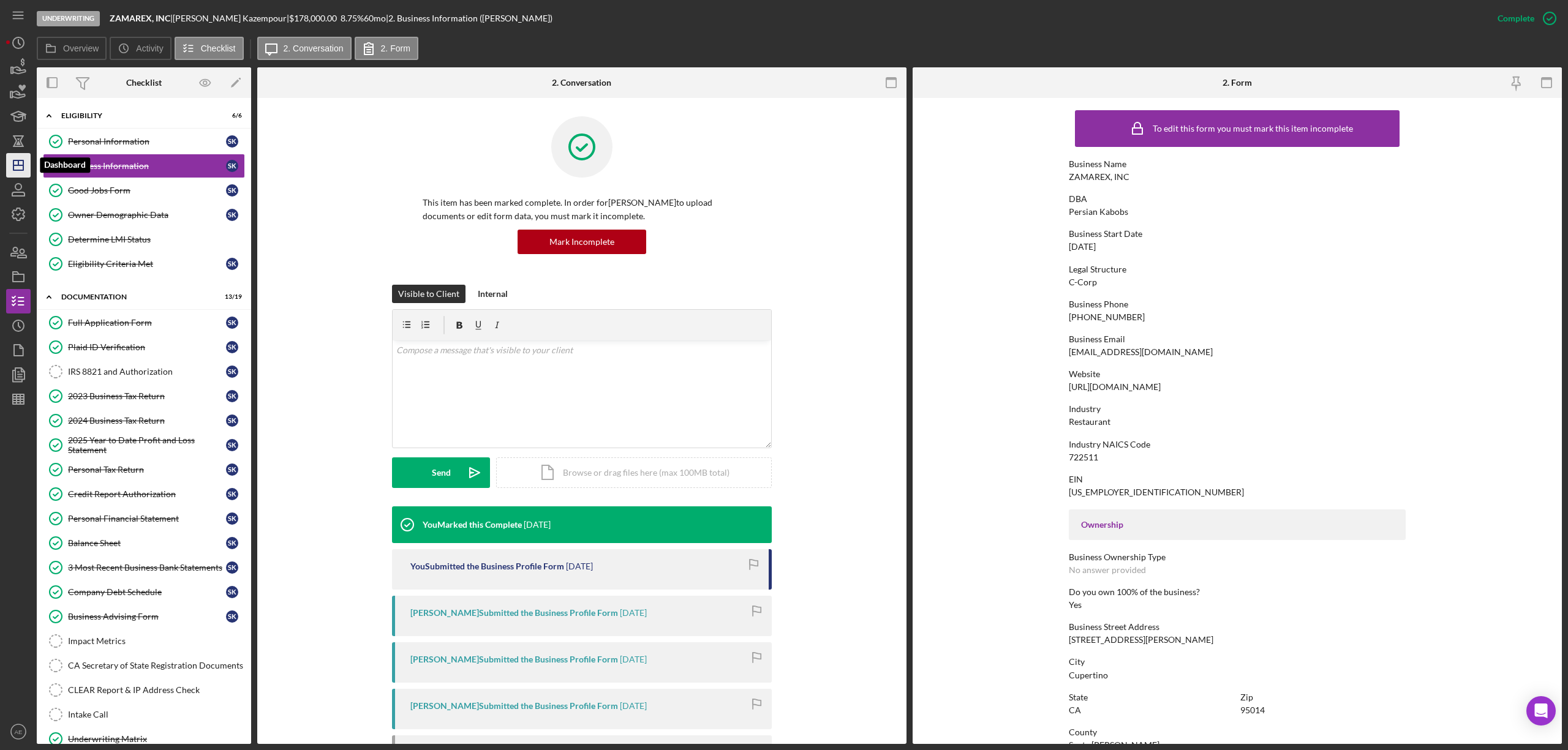
click at [28, 162] on icon "Icon/Dashboard" at bounding box center [19, 166] width 31 height 31
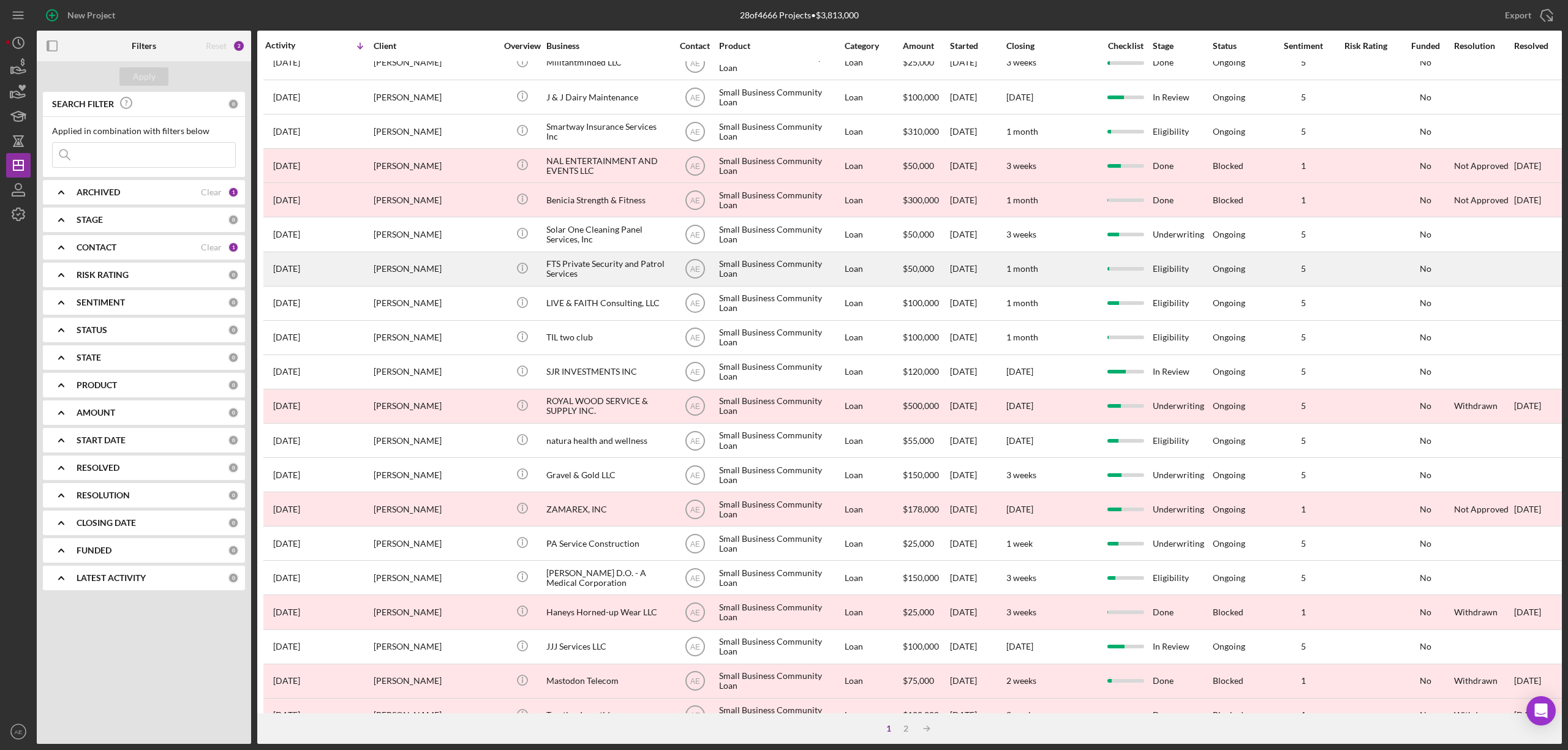
scroll to position [224, 0]
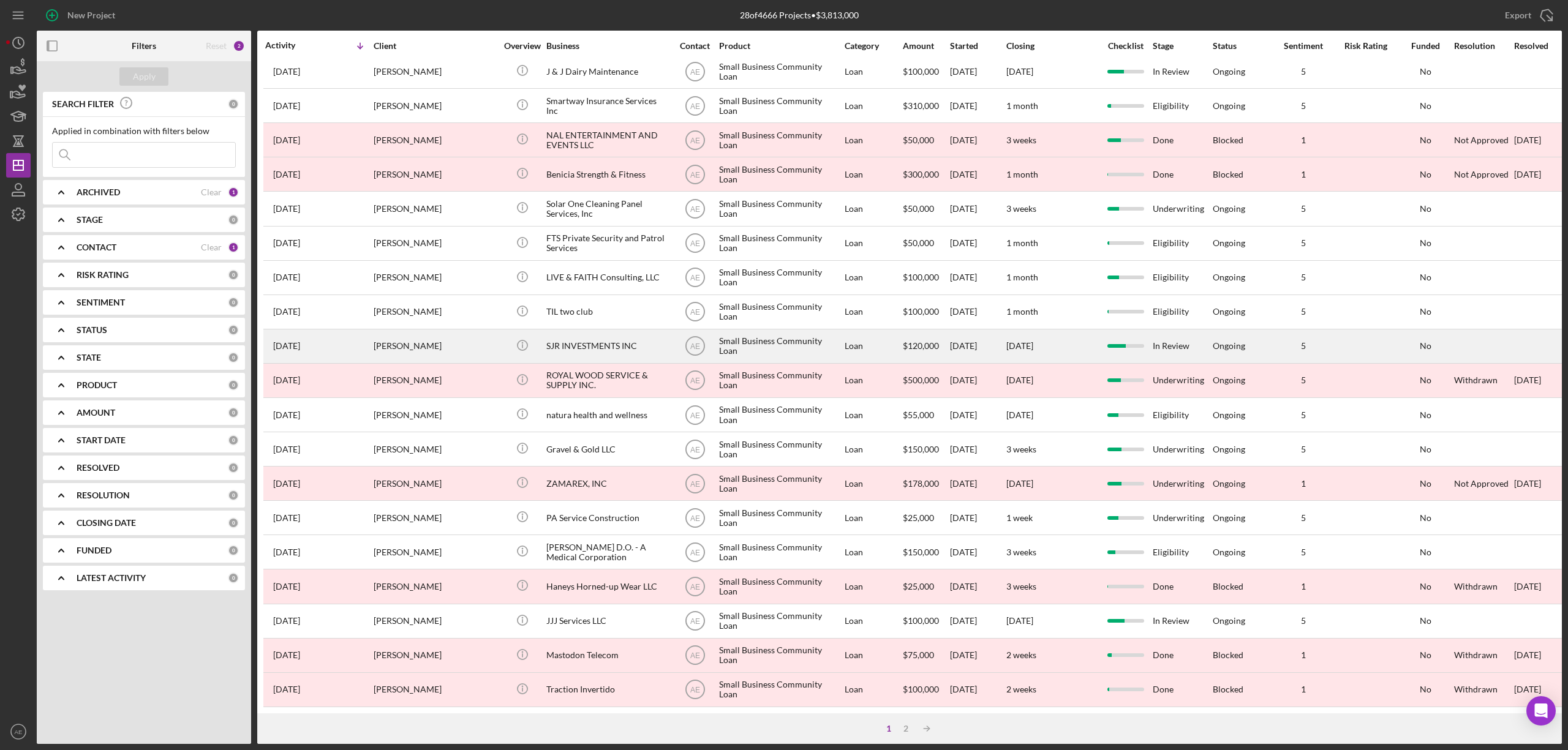
click at [598, 330] on div "SJR INVESTMENTS INC" at bounding box center [608, 346] width 122 height 33
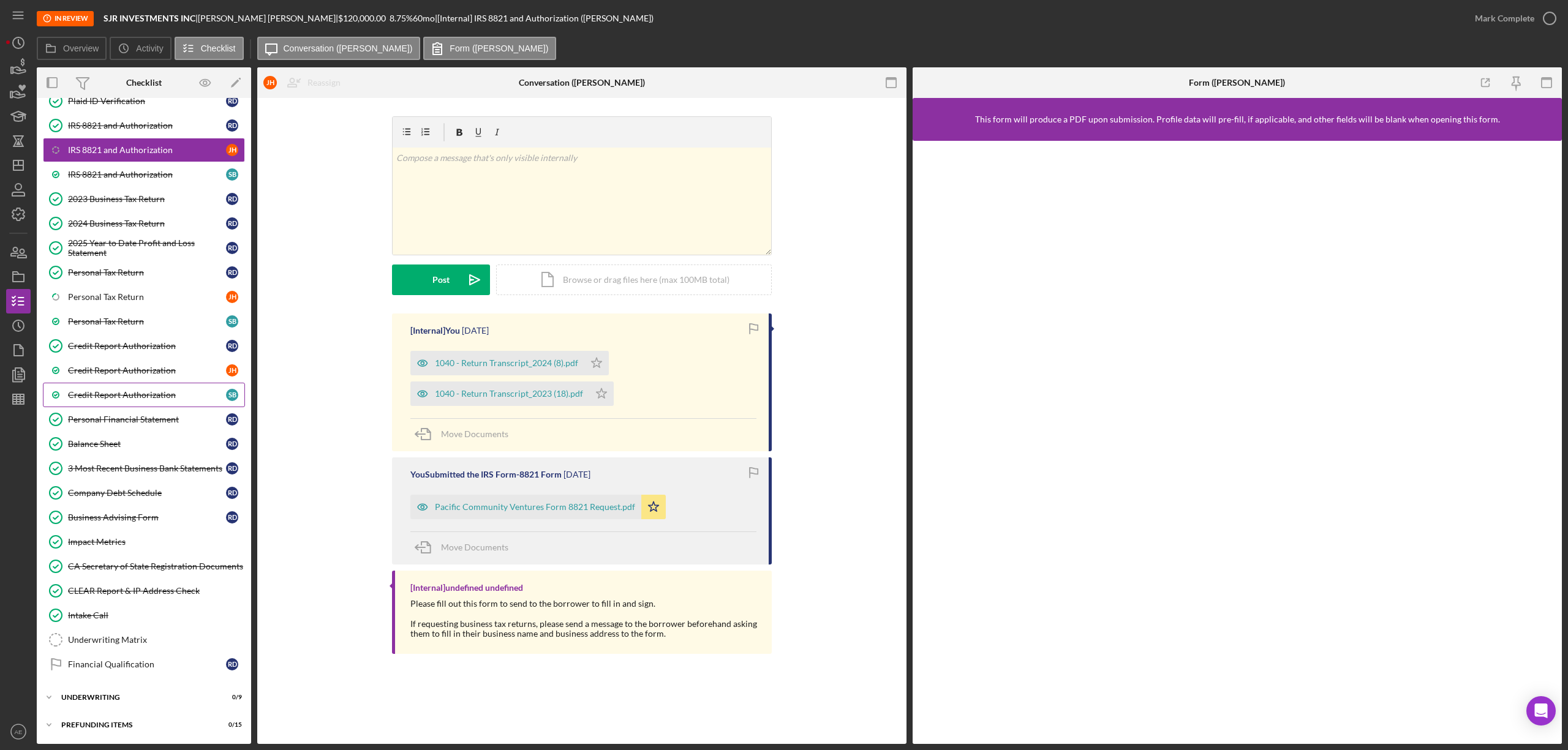
scroll to position [129, 0]
click at [140, 631] on link "Underwriting Matrix Underwriting Matrix" at bounding box center [143, 640] width 202 height 25
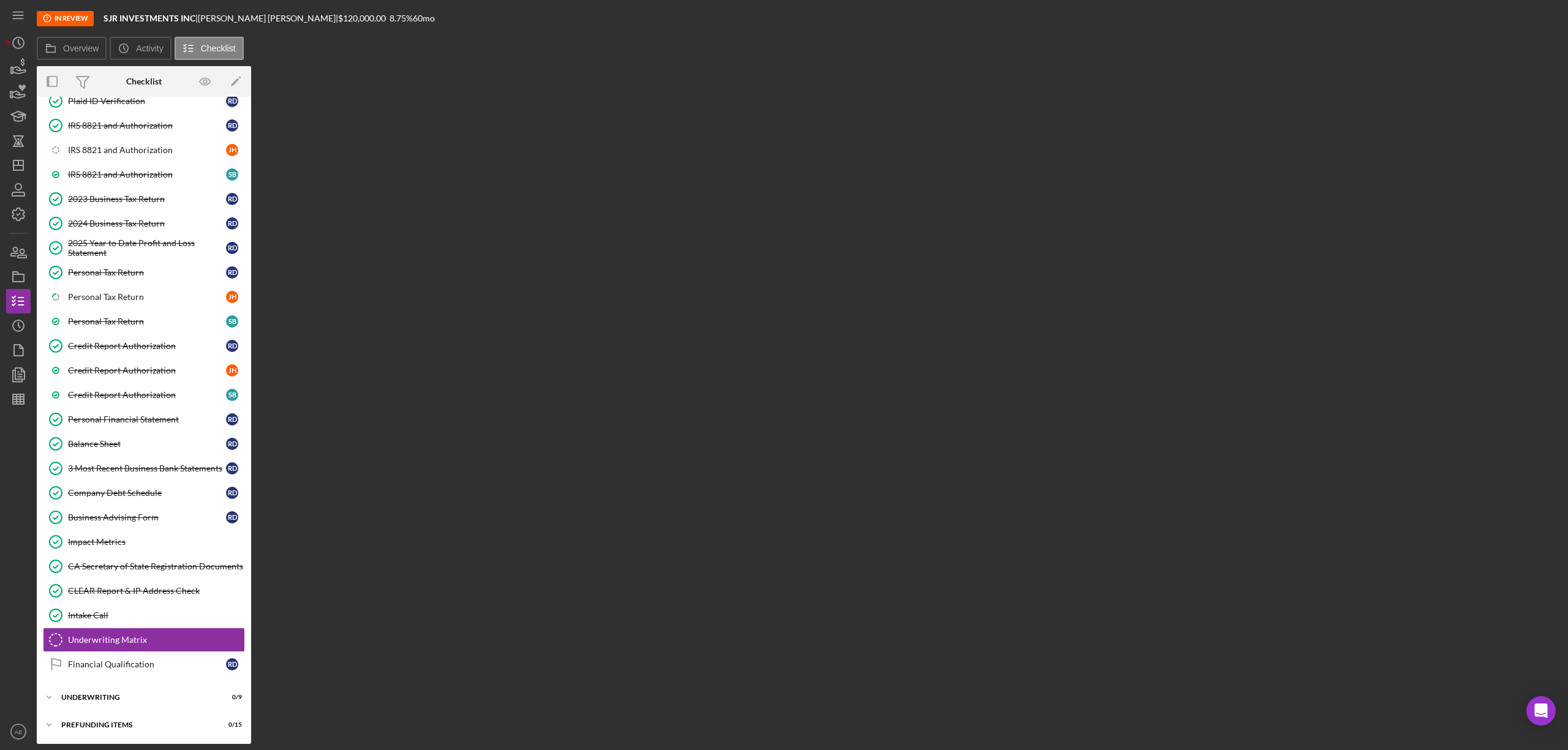
scroll to position [129, 0]
